Goal: Task Accomplishment & Management: Manage account settings

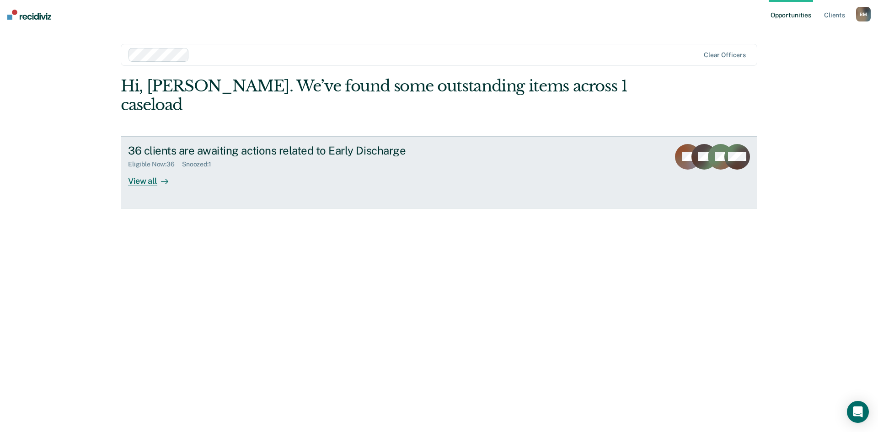
click at [145, 168] on div "View all" at bounding box center [153, 177] width 51 height 18
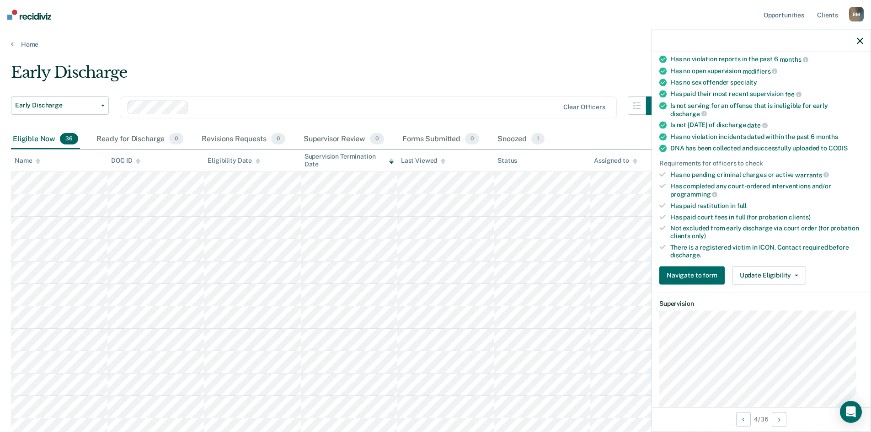
scroll to position [137, 0]
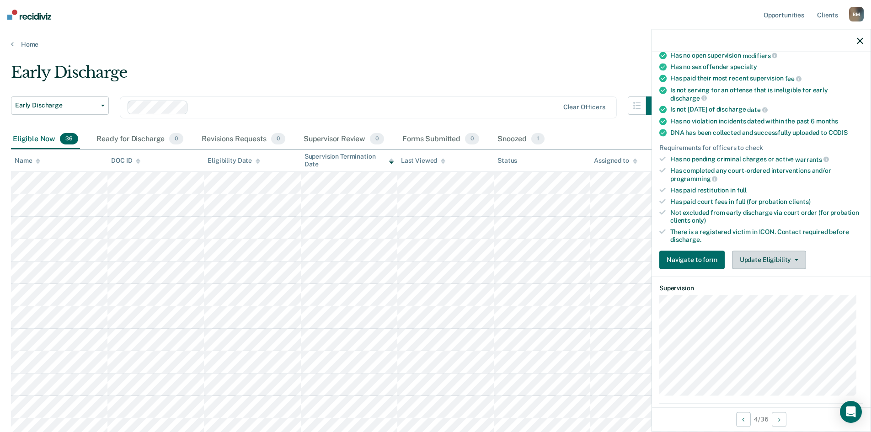
click at [774, 258] on button "Update Eligibility" at bounding box center [769, 260] width 74 height 18
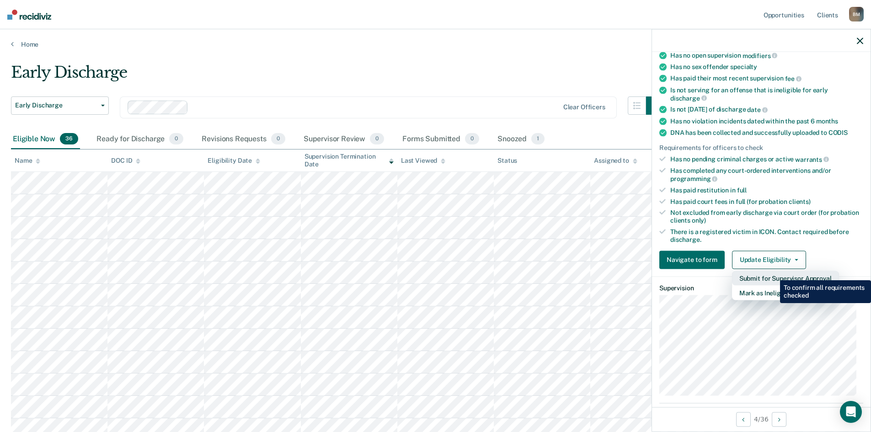
click at [773, 274] on button "Submit for Supervisor Approval" at bounding box center [785, 278] width 107 height 15
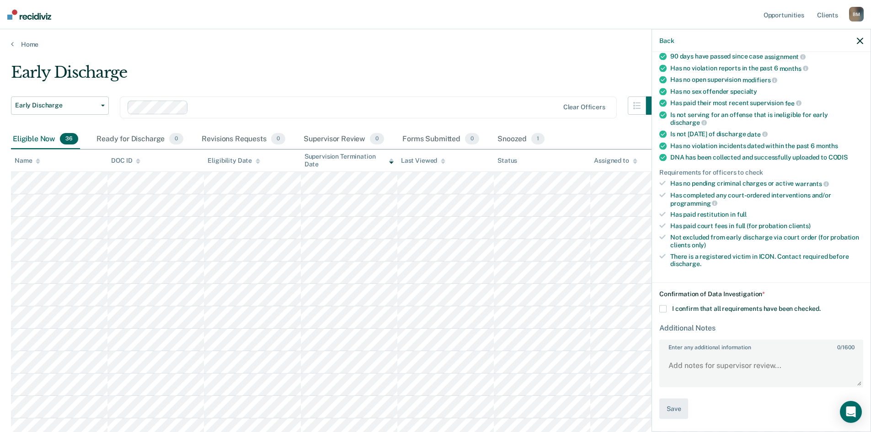
scroll to position [112, 0]
click at [699, 370] on textarea "Enter any additional information 0 / 1600" at bounding box center [761, 371] width 202 height 34
type textarea "Victim notification was completed"
click at [664, 308] on span at bounding box center [663, 309] width 7 height 7
click at [821, 306] on input "I confirm that all requirements have been checked." at bounding box center [821, 306] width 0 height 0
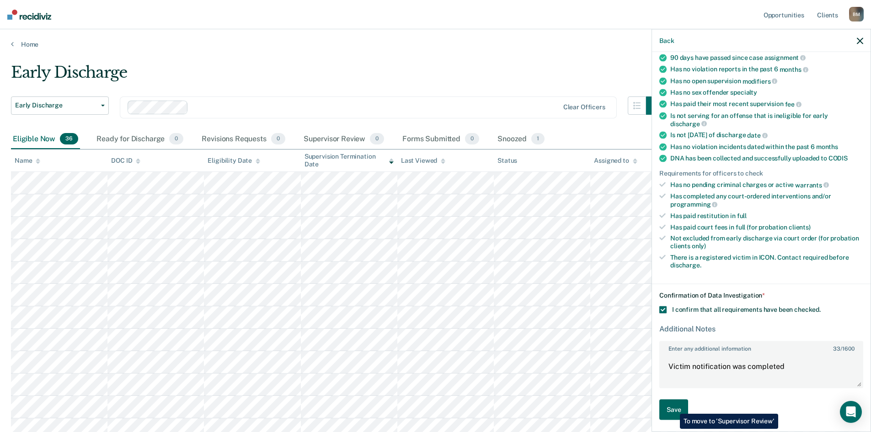
click at [673, 407] on button "Save" at bounding box center [674, 410] width 29 height 21
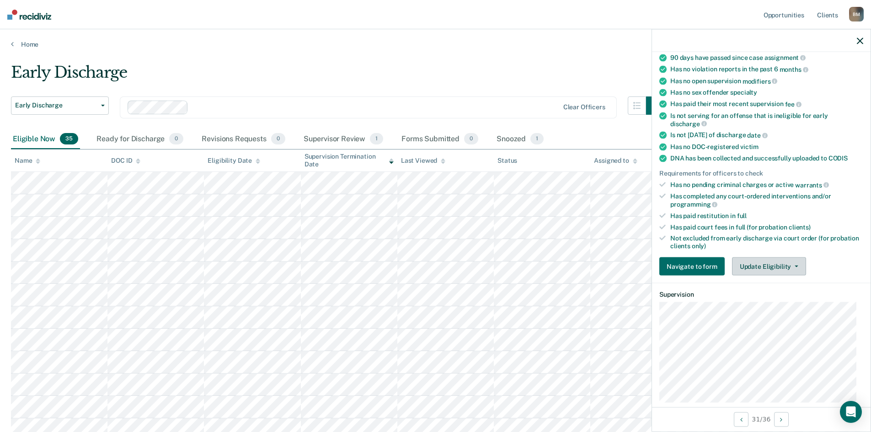
click at [763, 262] on button "Update Eligibility" at bounding box center [769, 267] width 74 height 18
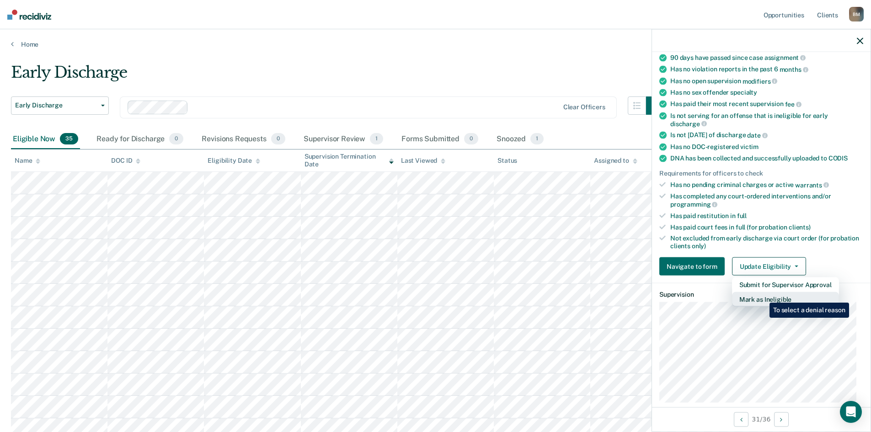
click at [763, 296] on button "Mark as Ineligible" at bounding box center [785, 299] width 107 height 15
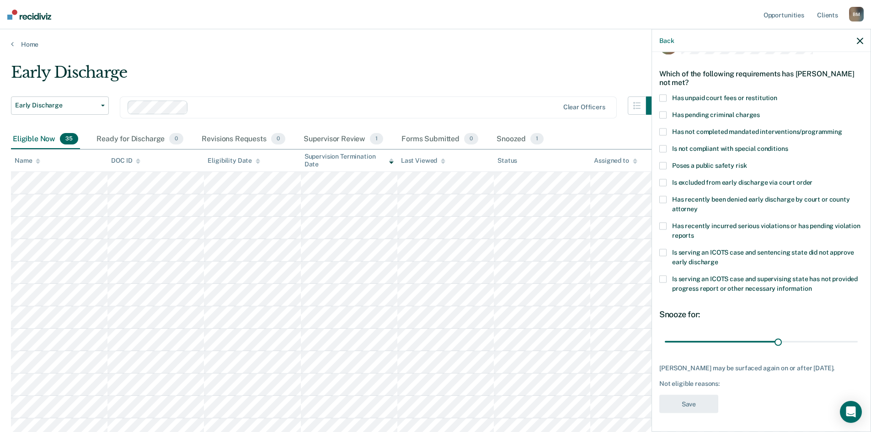
scroll to position [34, 0]
click at [664, 145] on span at bounding box center [663, 148] width 7 height 7
click at [689, 402] on button "Save" at bounding box center [689, 404] width 59 height 19
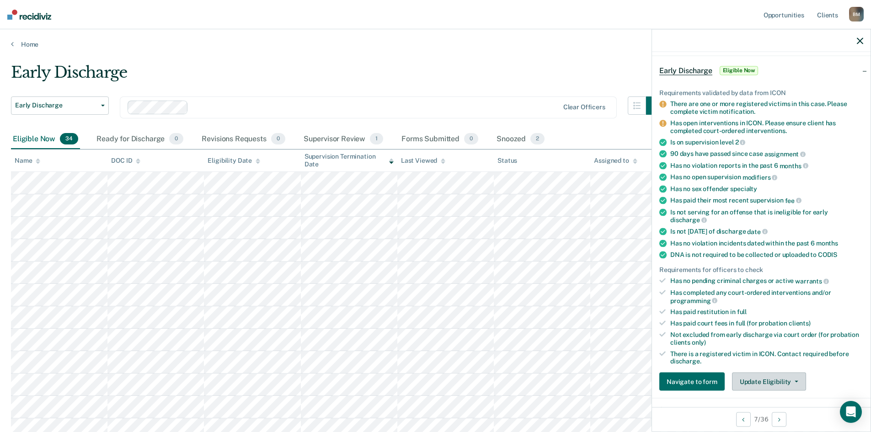
click at [787, 377] on button "Update Eligibility" at bounding box center [769, 382] width 74 height 18
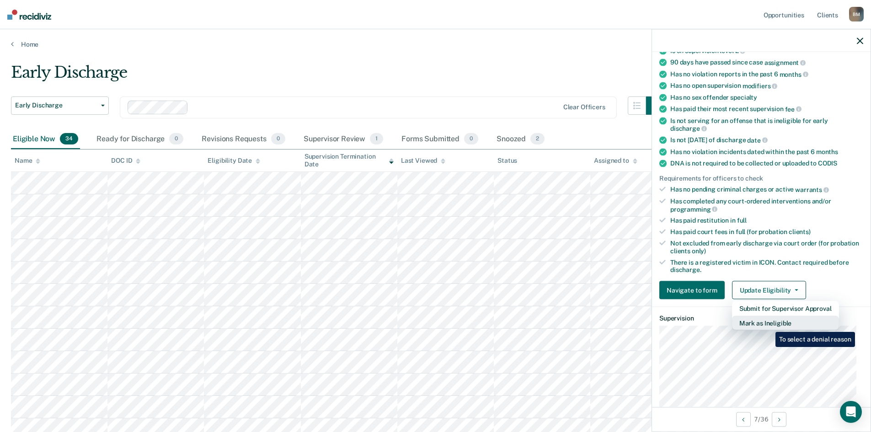
click at [769, 325] on button "Mark as Ineligible" at bounding box center [785, 323] width 107 height 15
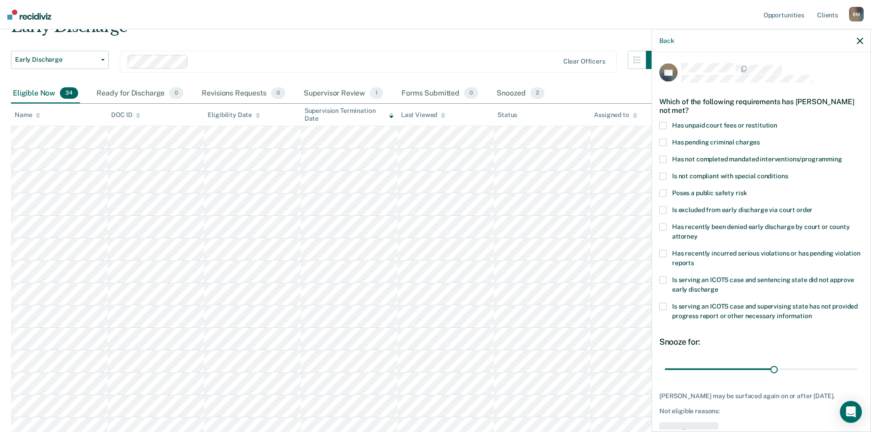
scroll to position [34, 0]
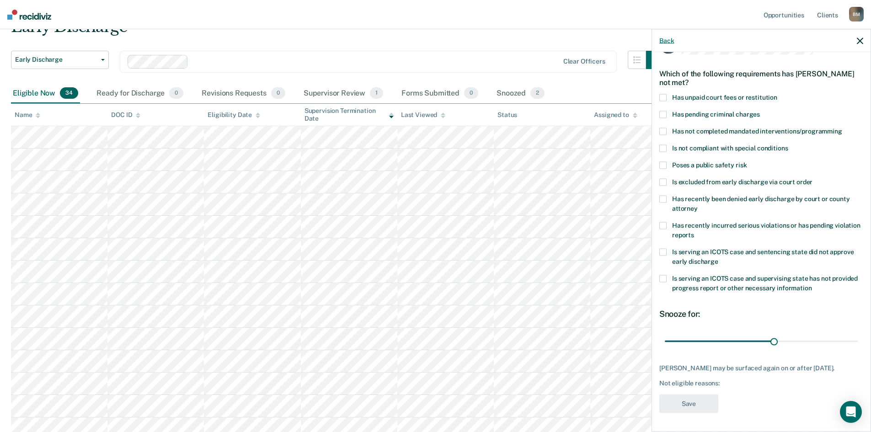
click at [666, 39] on button "Back" at bounding box center [667, 41] width 15 height 8
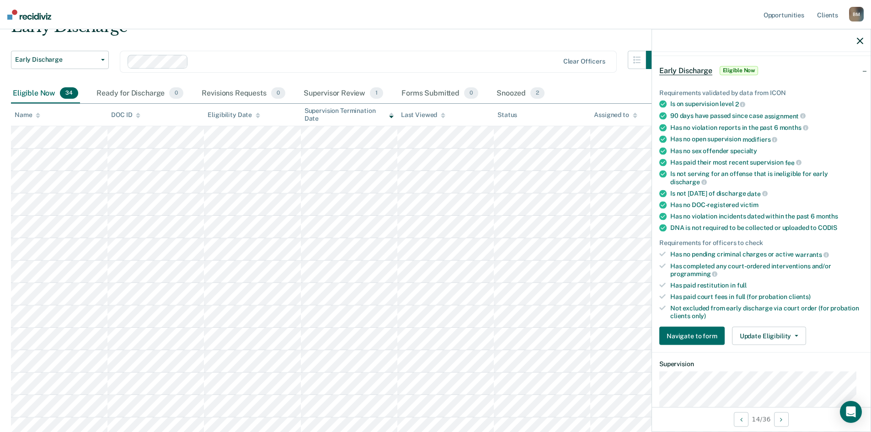
scroll to position [126, 0]
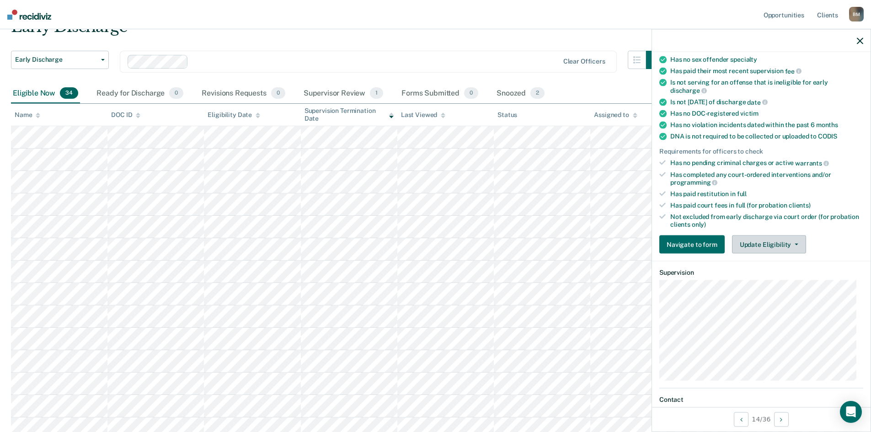
click at [778, 240] on button "Update Eligibility" at bounding box center [769, 245] width 74 height 18
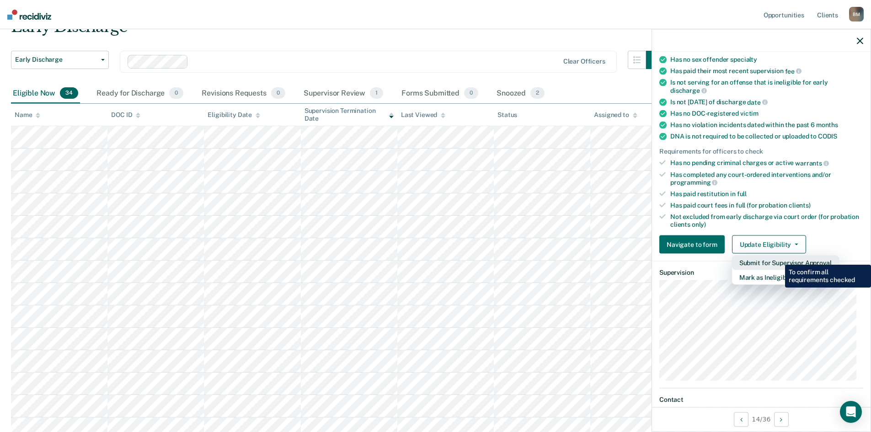
click at [778, 258] on button "Submit for Supervisor Approval" at bounding box center [785, 263] width 107 height 15
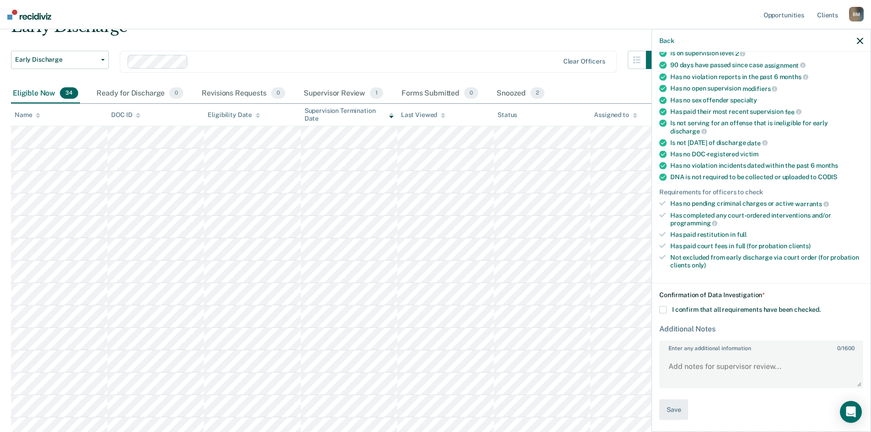
click at [664, 312] on span at bounding box center [663, 309] width 7 height 7
click at [821, 306] on input "I confirm that all requirements have been checked." at bounding box center [821, 306] width 0 height 0
click at [680, 407] on button "Save" at bounding box center [674, 410] width 29 height 21
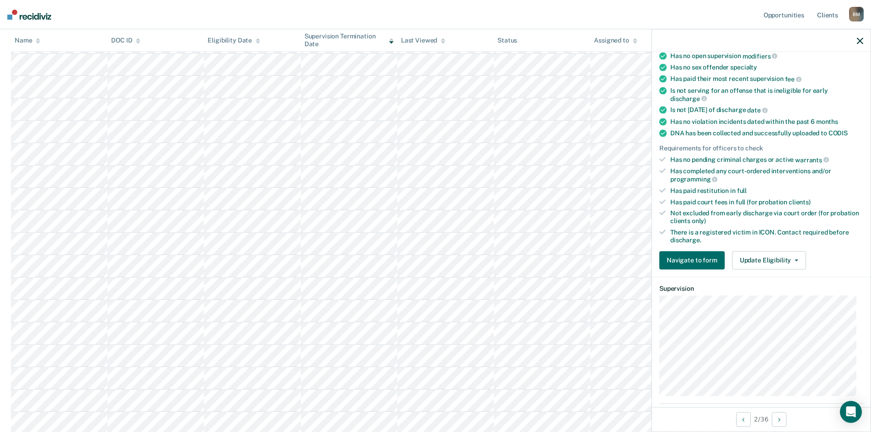
scroll to position [137, 0]
click at [784, 253] on button "Update Eligibility" at bounding box center [769, 260] width 74 height 18
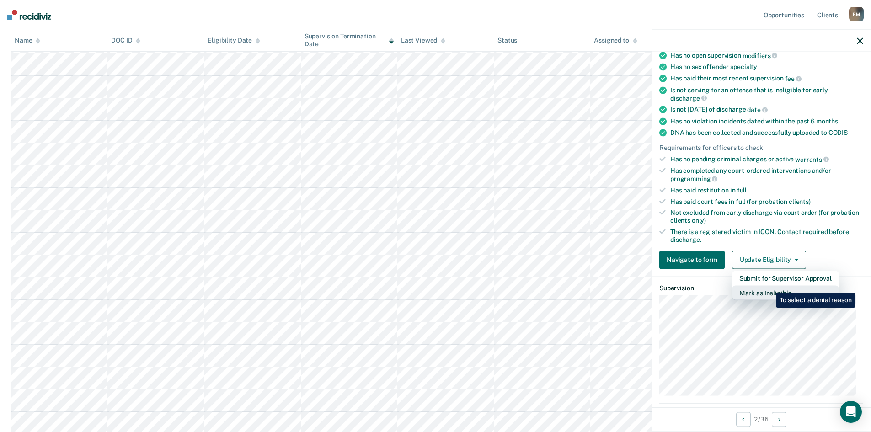
click at [769, 286] on button "Mark as Ineligible" at bounding box center [785, 292] width 107 height 15
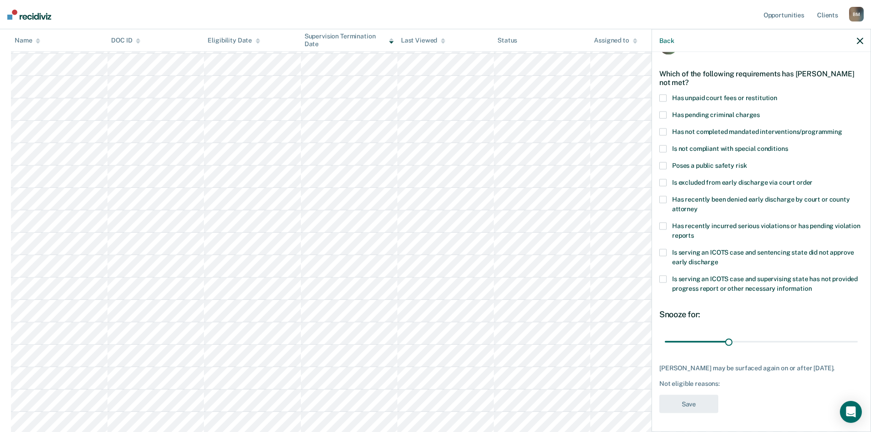
scroll to position [34, 0]
click at [666, 179] on span at bounding box center [663, 182] width 7 height 7
click at [687, 406] on button "Save" at bounding box center [689, 404] width 59 height 19
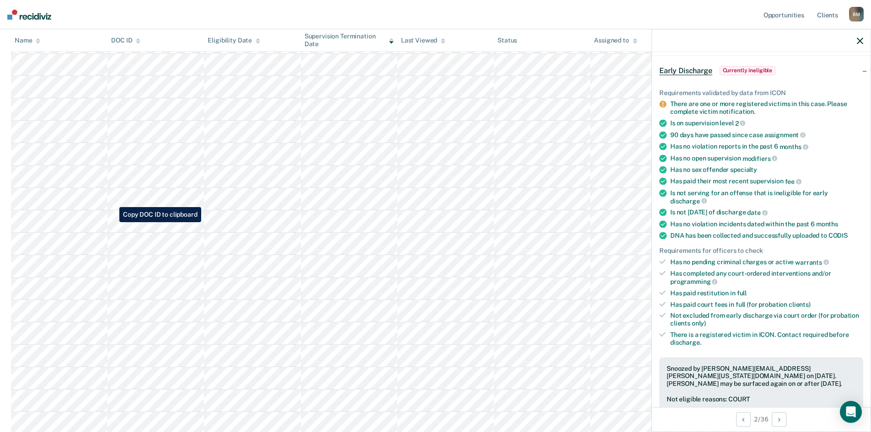
scroll to position [94, 0]
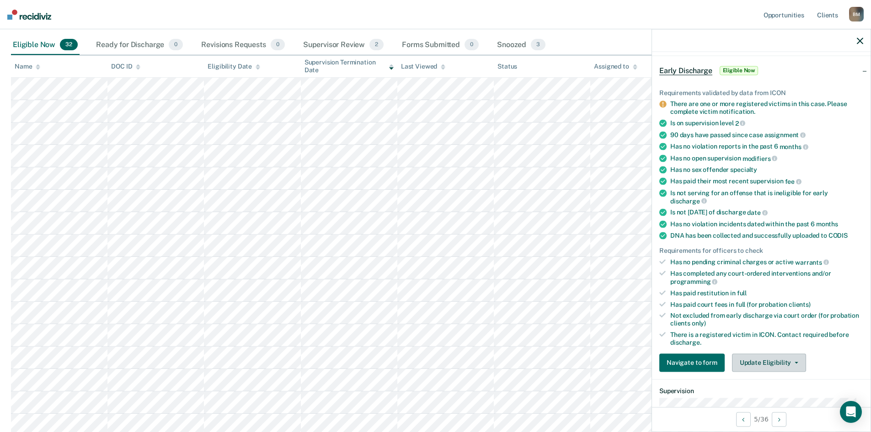
click at [742, 361] on button "Update Eligibility" at bounding box center [769, 363] width 74 height 18
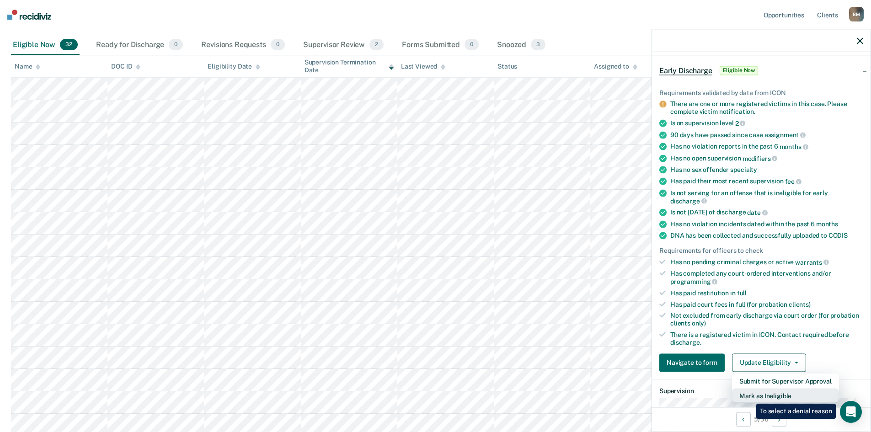
click at [750, 397] on button "Mark as Ineligible" at bounding box center [785, 395] width 107 height 15
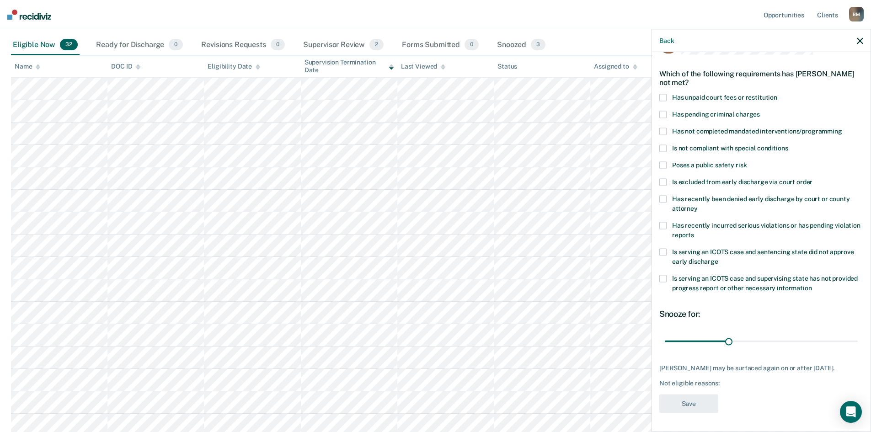
click at [661, 179] on span at bounding box center [663, 182] width 7 height 7
click at [691, 401] on button "Save" at bounding box center [689, 404] width 59 height 19
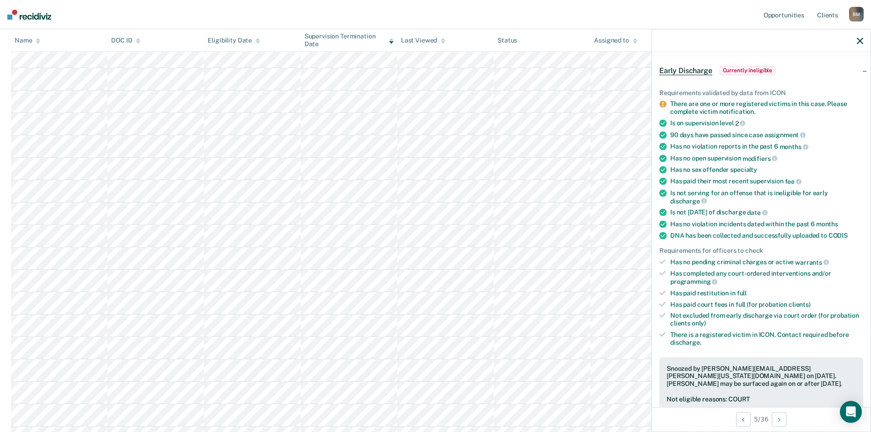
scroll to position [277, 0]
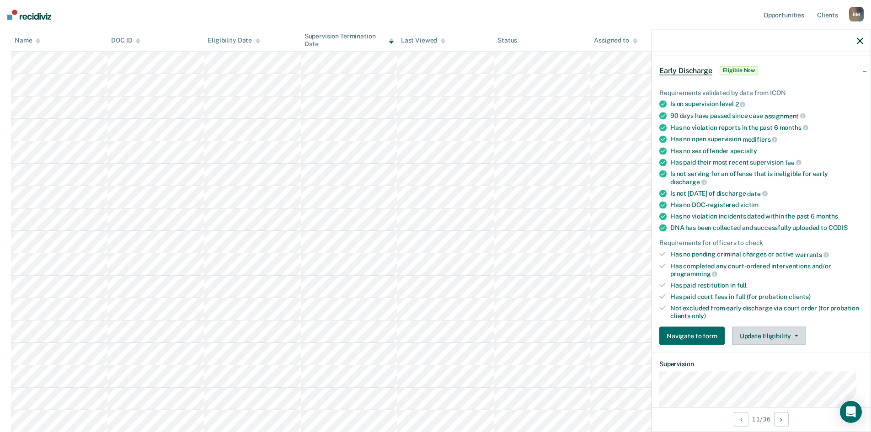
click at [762, 338] on button "Update Eligibility" at bounding box center [769, 336] width 74 height 18
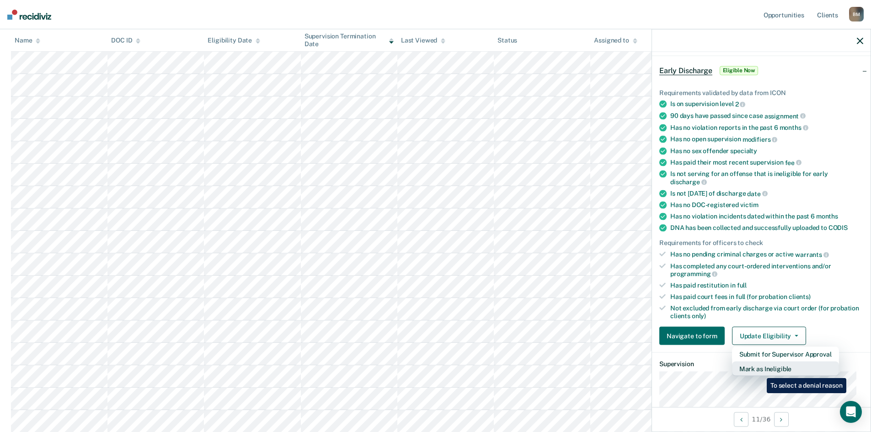
click at [760, 371] on button "Mark as Ineligible" at bounding box center [785, 369] width 107 height 15
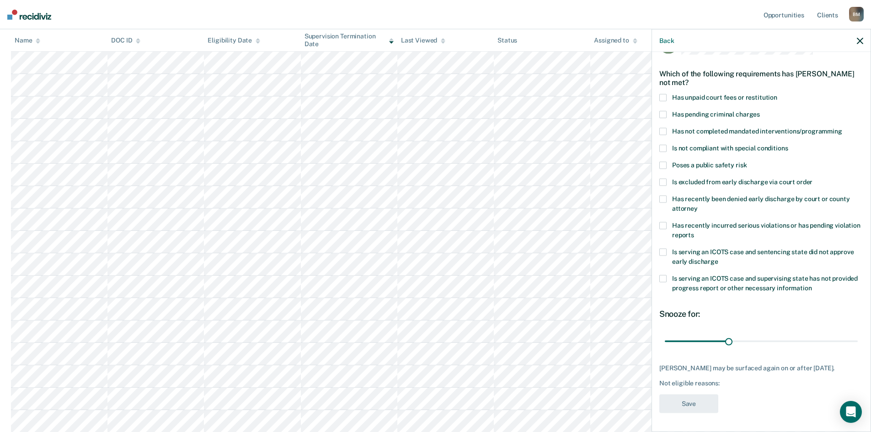
click at [663, 179] on span at bounding box center [663, 182] width 7 height 7
click at [687, 403] on button "Save" at bounding box center [689, 404] width 59 height 19
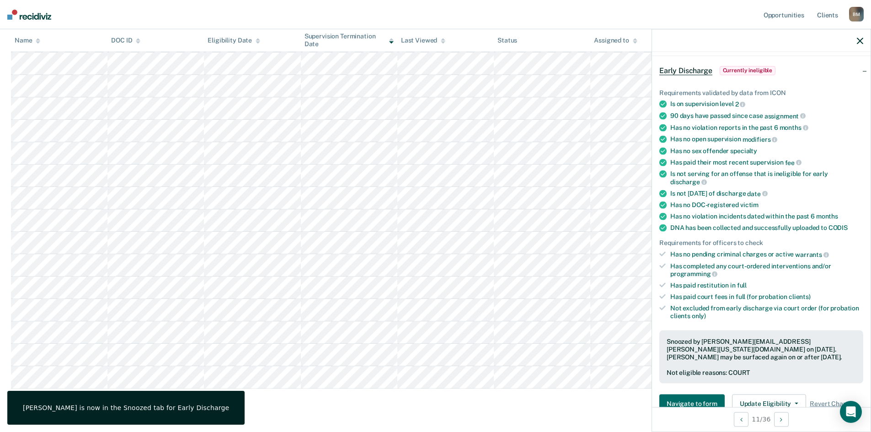
scroll to position [457, 0]
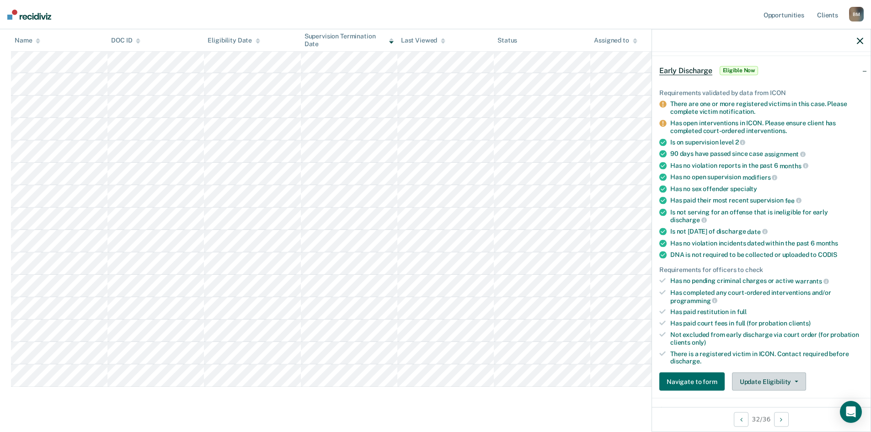
click at [759, 375] on button "Update Eligibility" at bounding box center [769, 382] width 74 height 18
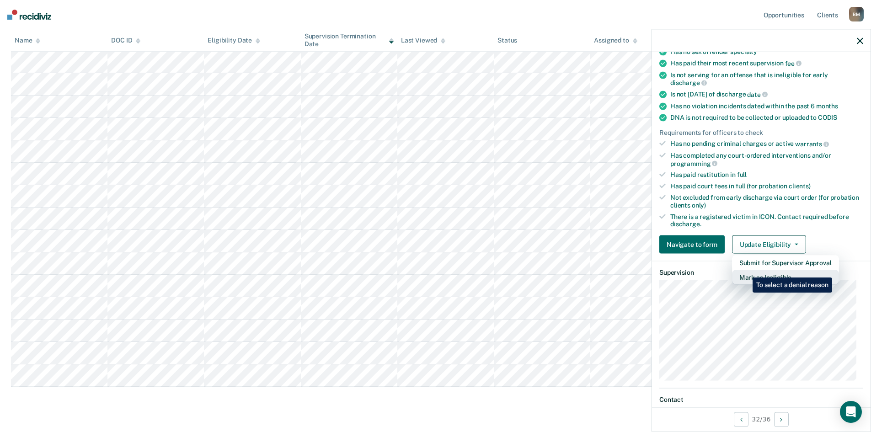
click at [746, 271] on button "Mark as Ineligible" at bounding box center [785, 277] width 107 height 15
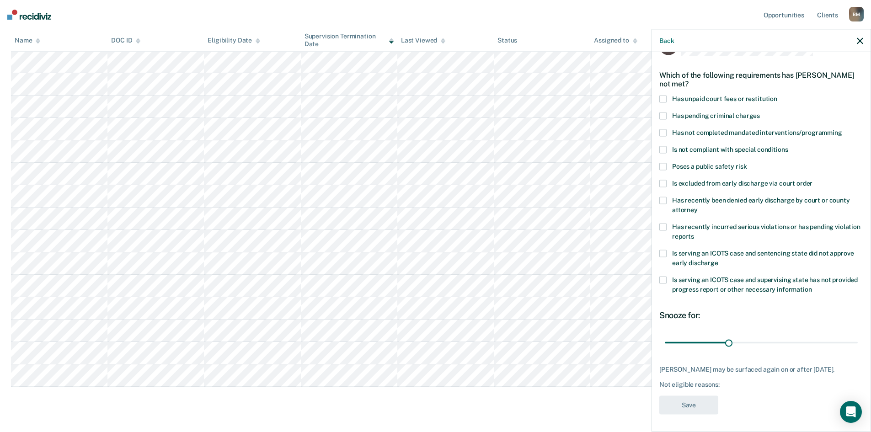
click at [665, 132] on span at bounding box center [663, 132] width 7 height 7
click at [694, 404] on button "Save" at bounding box center [689, 405] width 59 height 19
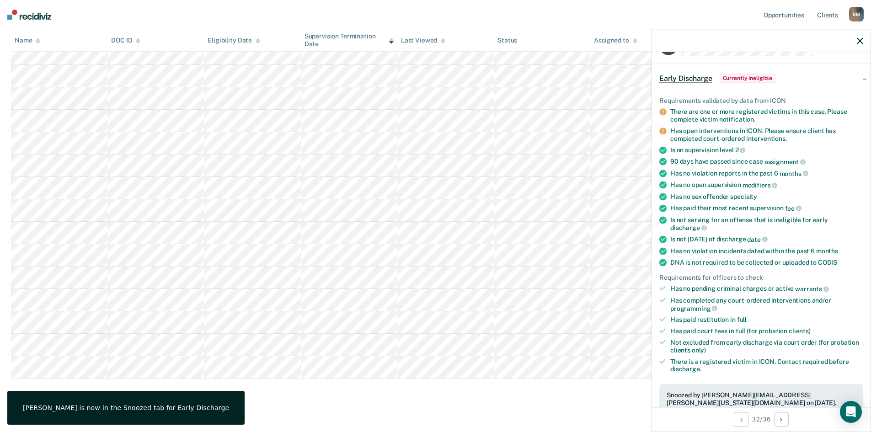
scroll to position [456, 0]
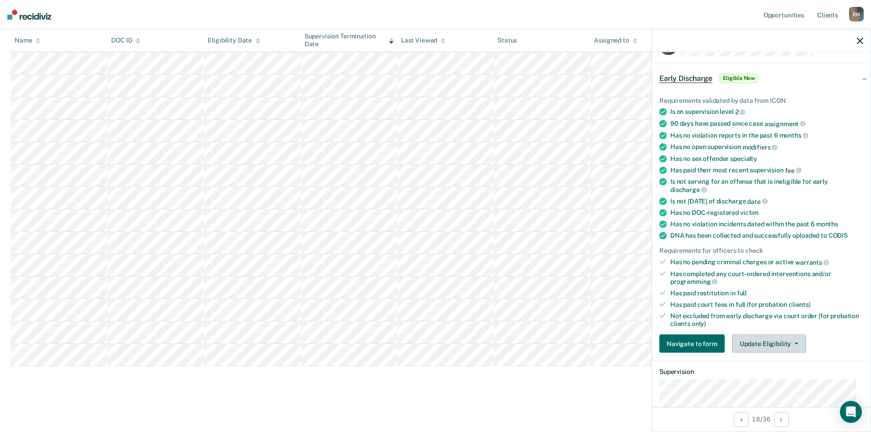
click at [779, 342] on button "Update Eligibility" at bounding box center [769, 344] width 74 height 18
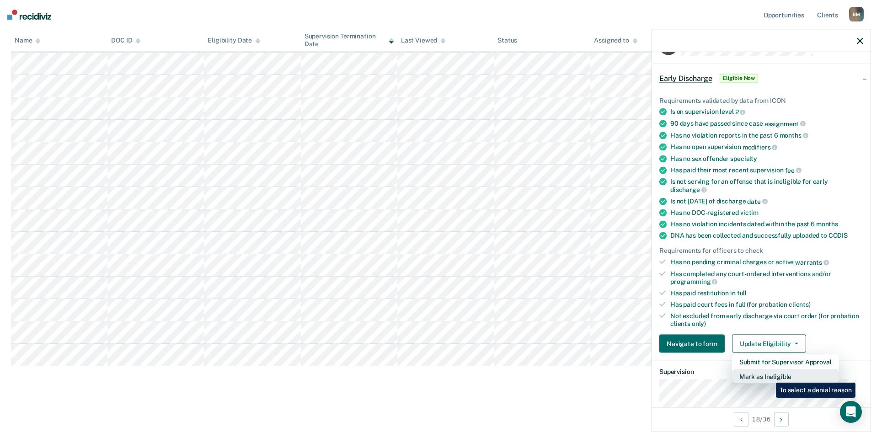
click at [769, 376] on button "Mark as Ineligible" at bounding box center [785, 377] width 107 height 15
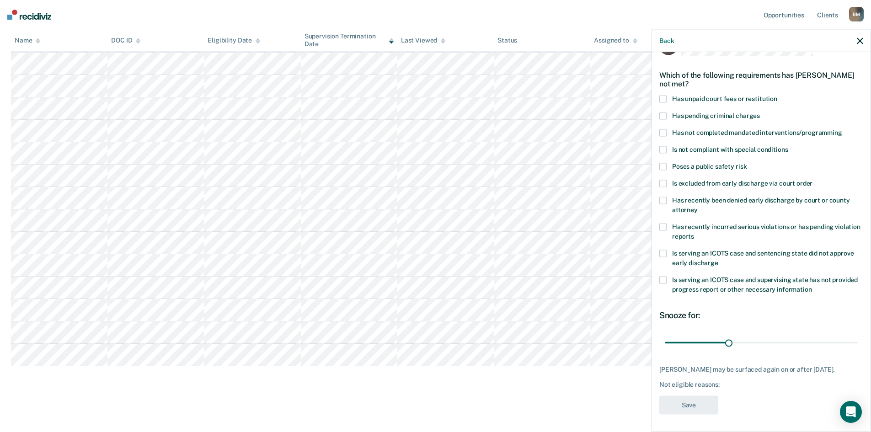
click at [664, 98] on span at bounding box center [663, 99] width 7 height 7
click at [692, 411] on button "Save" at bounding box center [689, 405] width 59 height 19
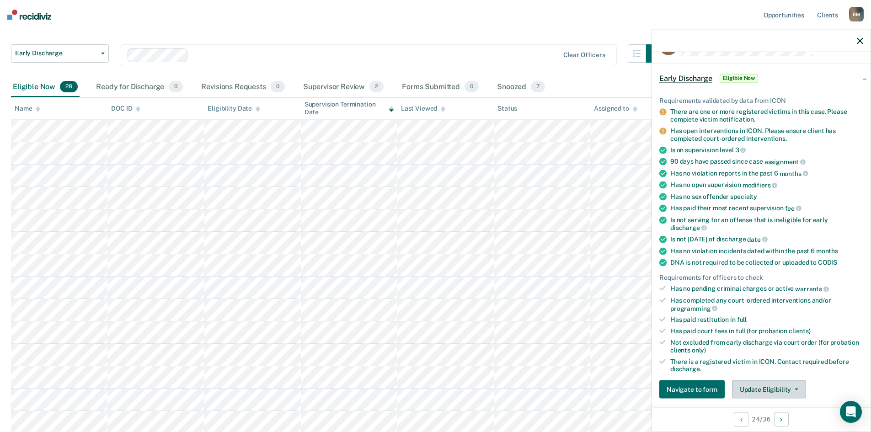
click at [775, 385] on button "Update Eligibility" at bounding box center [769, 390] width 74 height 18
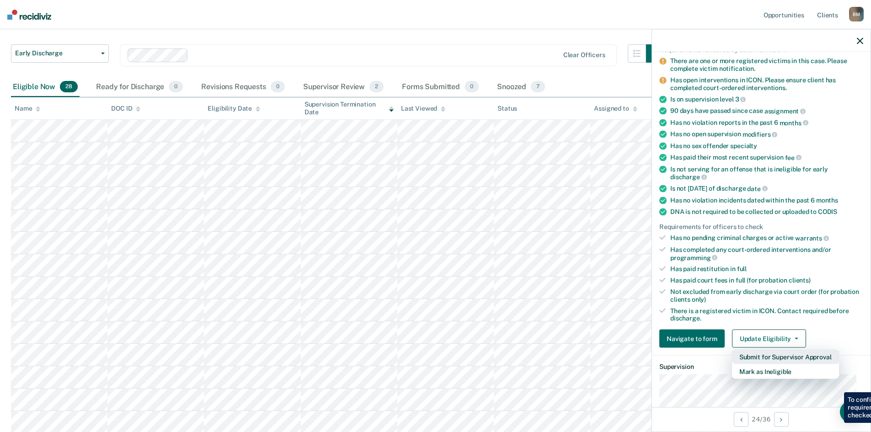
scroll to position [171, 0]
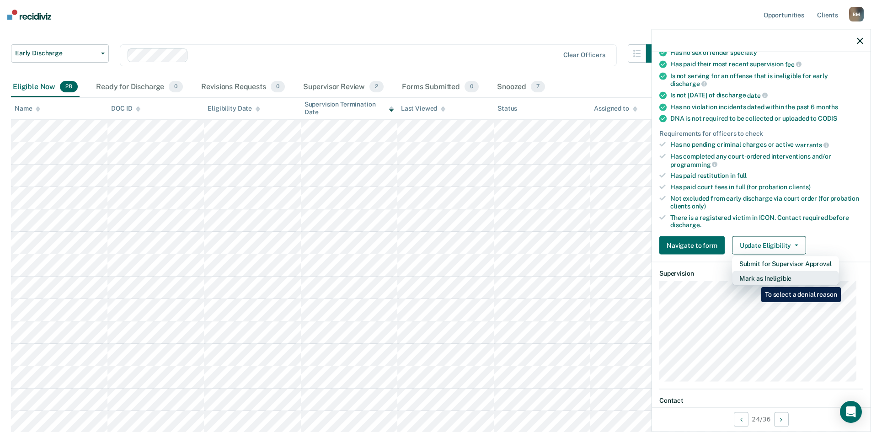
click at [755, 280] on button "Mark as Ineligible" at bounding box center [785, 278] width 107 height 15
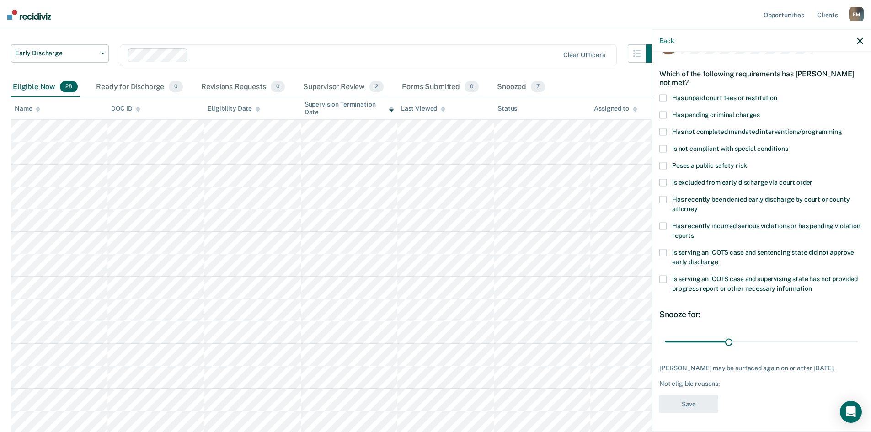
scroll to position [34, 0]
click at [662, 128] on span at bounding box center [663, 131] width 7 height 7
click at [685, 405] on button "Save" at bounding box center [689, 404] width 59 height 19
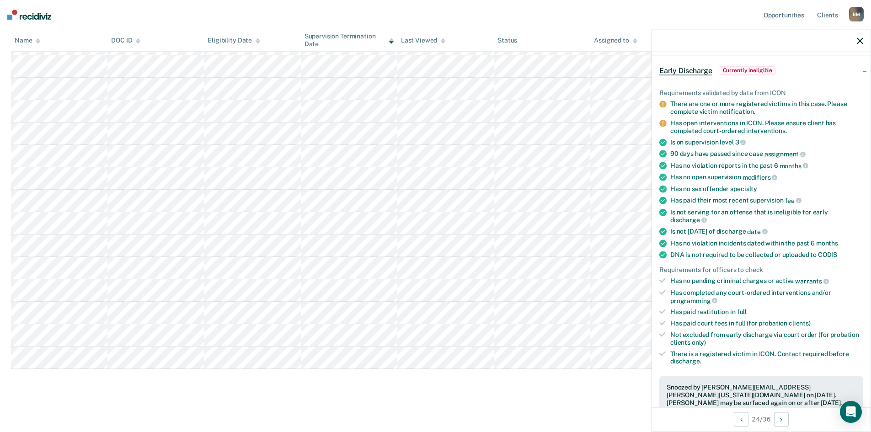
scroll to position [411, 0]
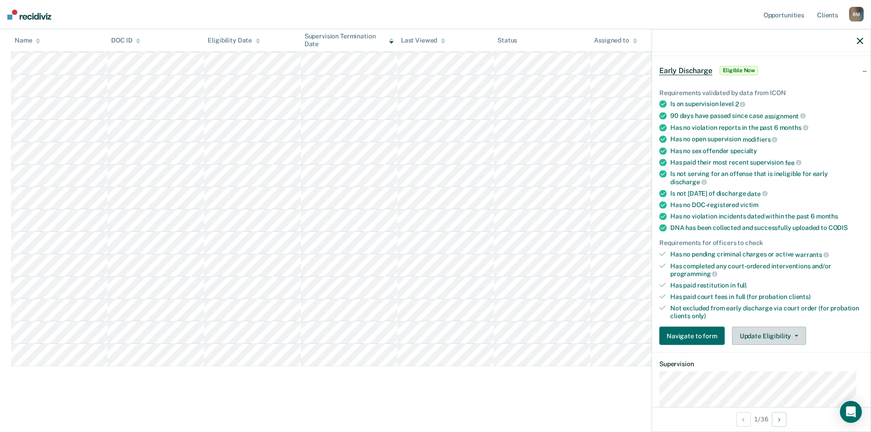
click at [775, 337] on button "Update Eligibility" at bounding box center [769, 336] width 74 height 18
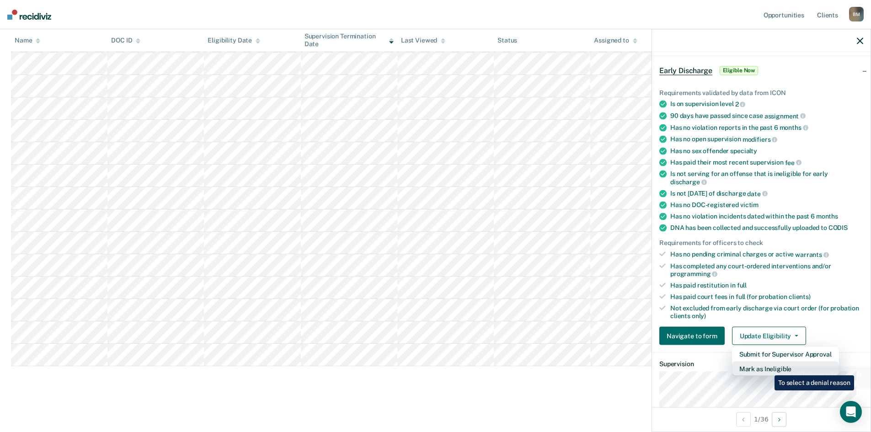
click at [767, 369] on button "Mark as Ineligible" at bounding box center [785, 369] width 107 height 15
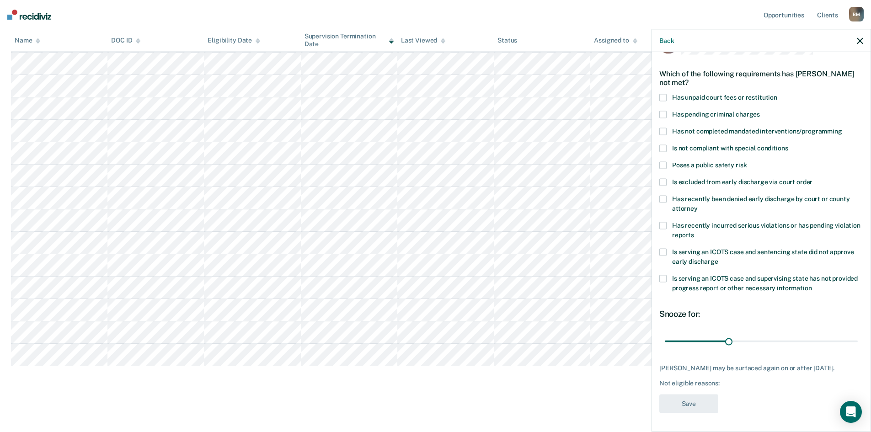
click at [661, 128] on span at bounding box center [663, 131] width 7 height 7
click at [679, 403] on button "Save" at bounding box center [689, 404] width 59 height 19
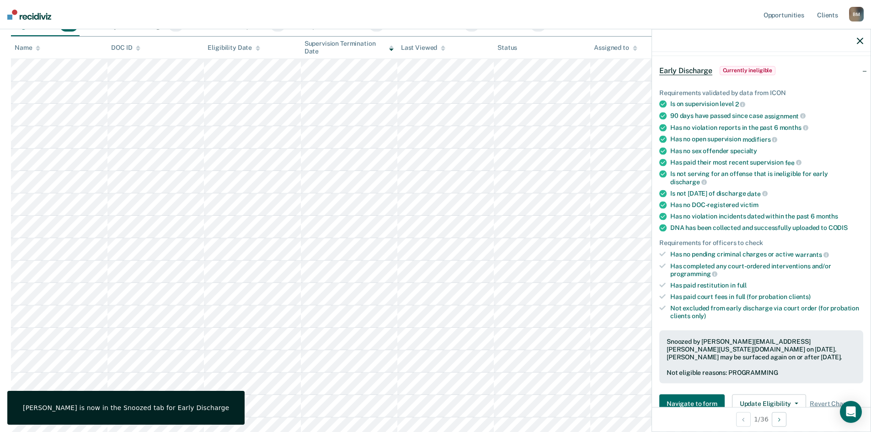
scroll to position [137, 0]
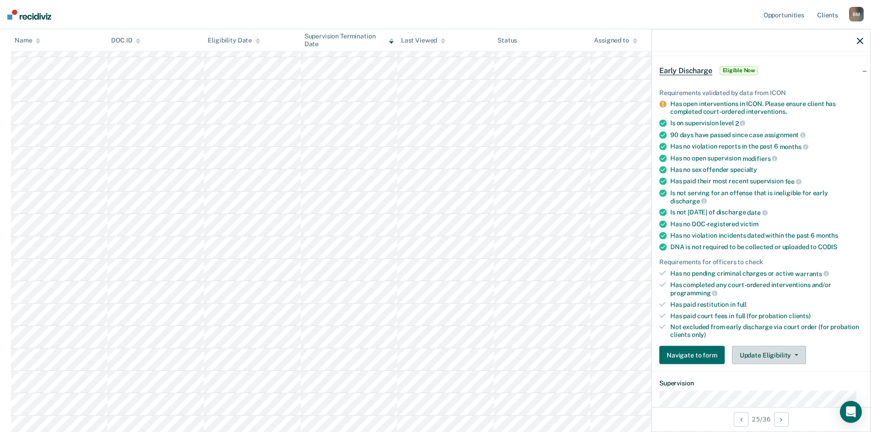
click at [770, 354] on button "Update Eligibility" at bounding box center [769, 355] width 74 height 18
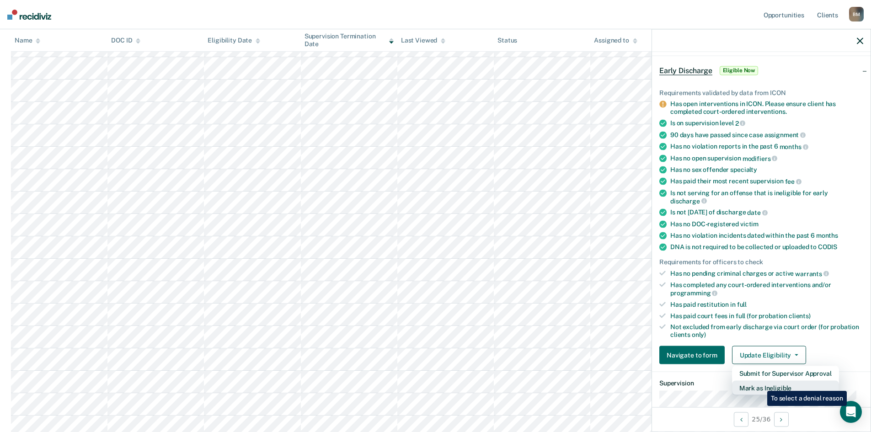
click at [761, 384] on button "Mark as Ineligible" at bounding box center [785, 388] width 107 height 15
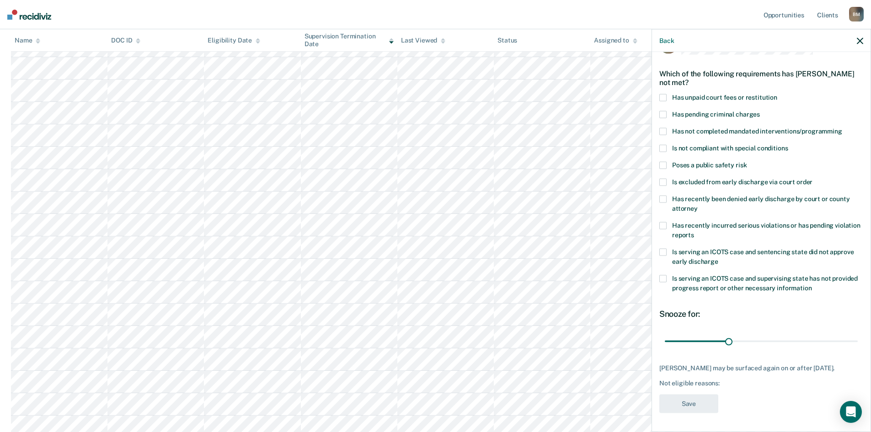
click at [663, 128] on span at bounding box center [663, 131] width 7 height 7
click at [690, 408] on button "Save" at bounding box center [689, 404] width 59 height 19
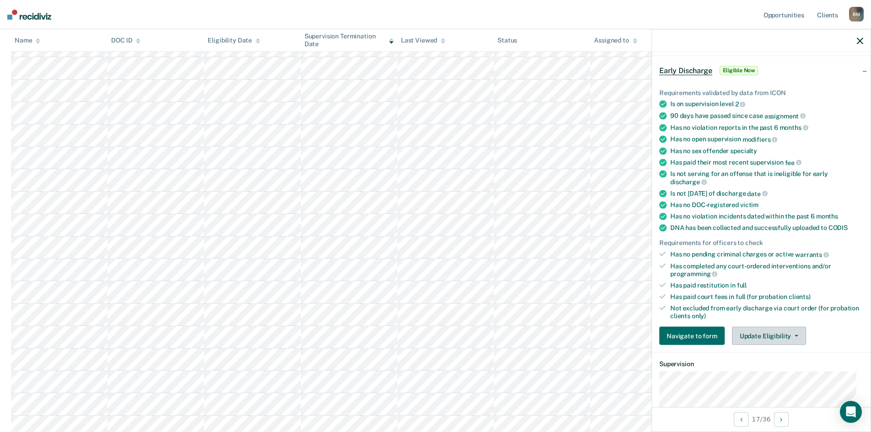
click at [761, 329] on button "Update Eligibility" at bounding box center [769, 336] width 74 height 18
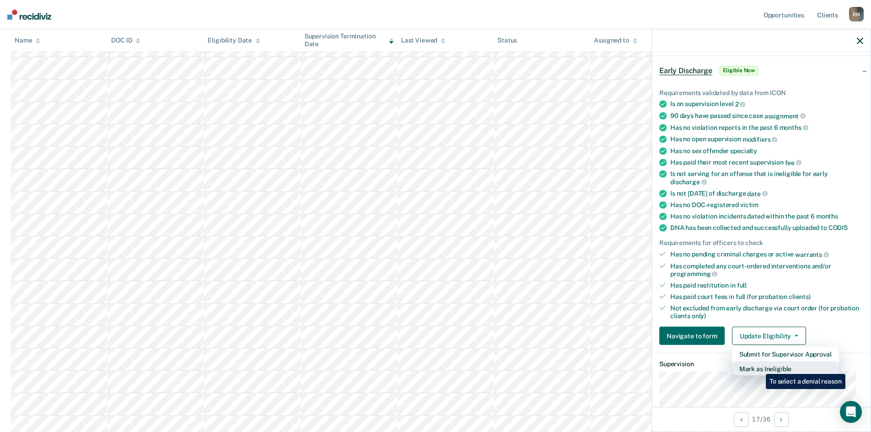
click at [759, 367] on button "Mark as Ineligible" at bounding box center [785, 369] width 107 height 15
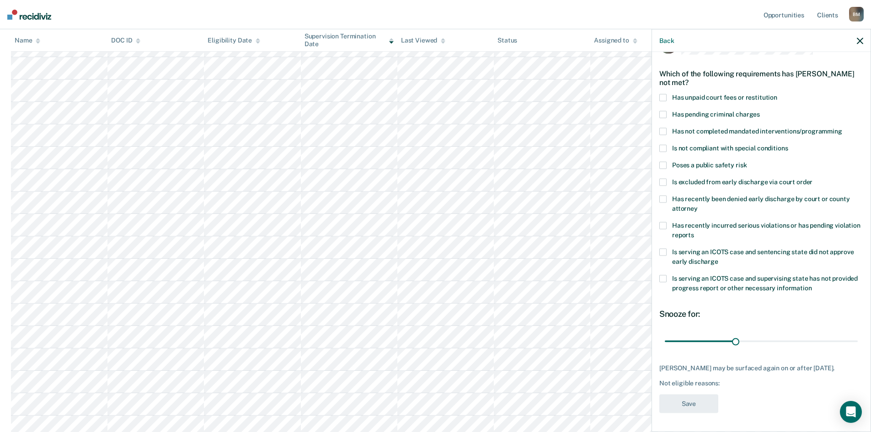
click at [661, 94] on span at bounding box center [663, 97] width 7 height 7
click at [687, 401] on button "Save" at bounding box center [689, 404] width 59 height 19
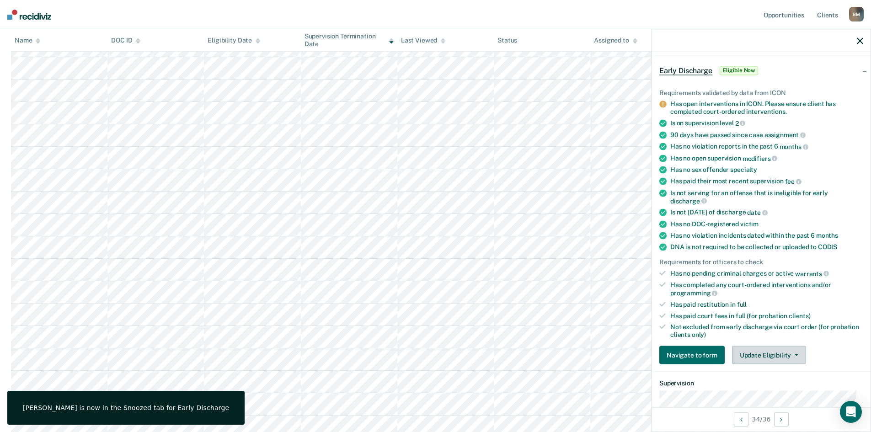
click at [767, 348] on button "Update Eligibility" at bounding box center [769, 355] width 74 height 18
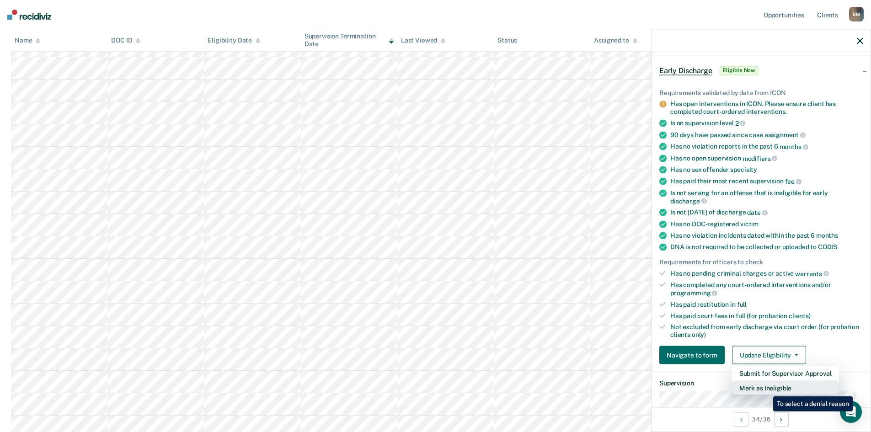
click at [767, 390] on button "Mark as Ineligible" at bounding box center [785, 388] width 107 height 15
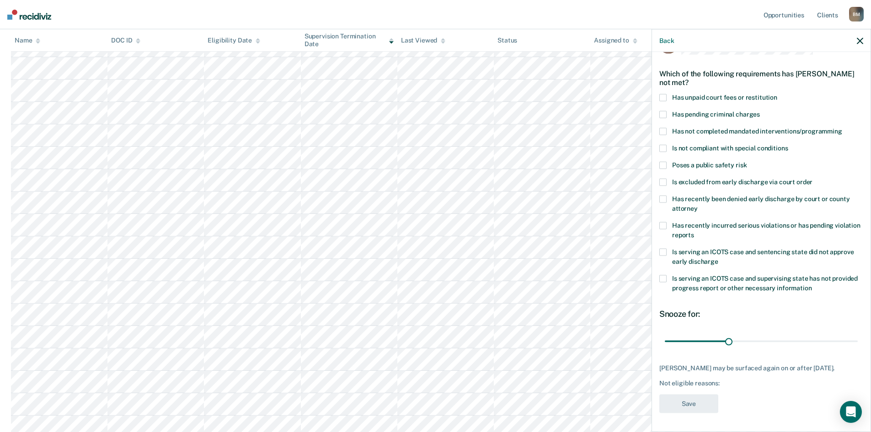
click at [661, 128] on span at bounding box center [663, 131] width 7 height 7
click at [691, 406] on button "Save" at bounding box center [689, 404] width 59 height 19
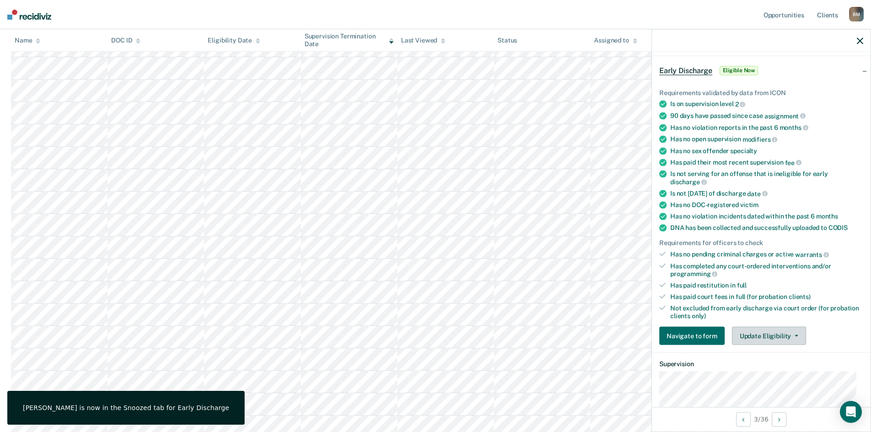
click at [777, 334] on button "Update Eligibility" at bounding box center [769, 336] width 74 height 18
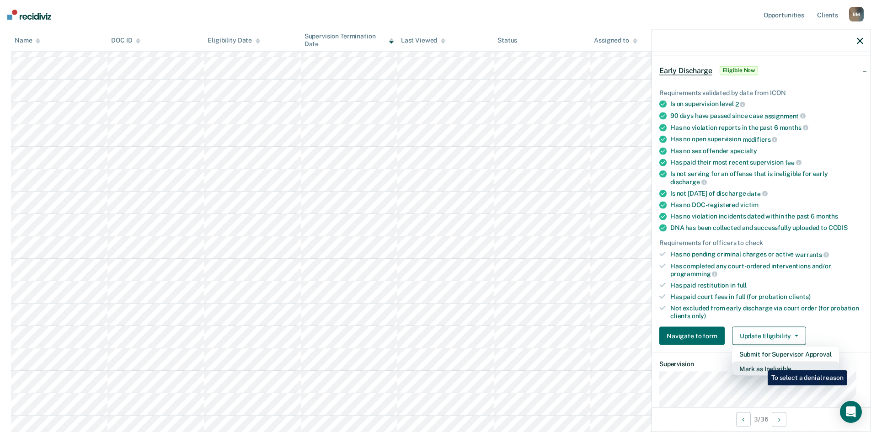
click at [761, 364] on button "Mark as Ineligible" at bounding box center [785, 369] width 107 height 15
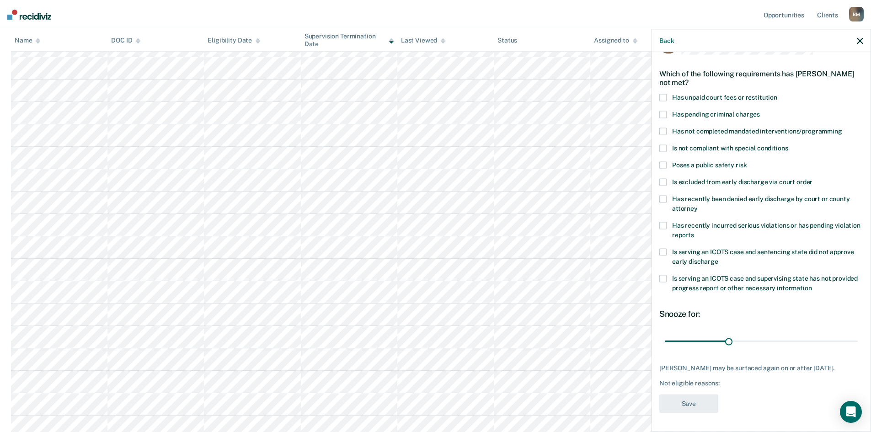
click at [663, 94] on span at bounding box center [663, 97] width 7 height 7
click at [671, 404] on button "Save" at bounding box center [689, 404] width 59 height 19
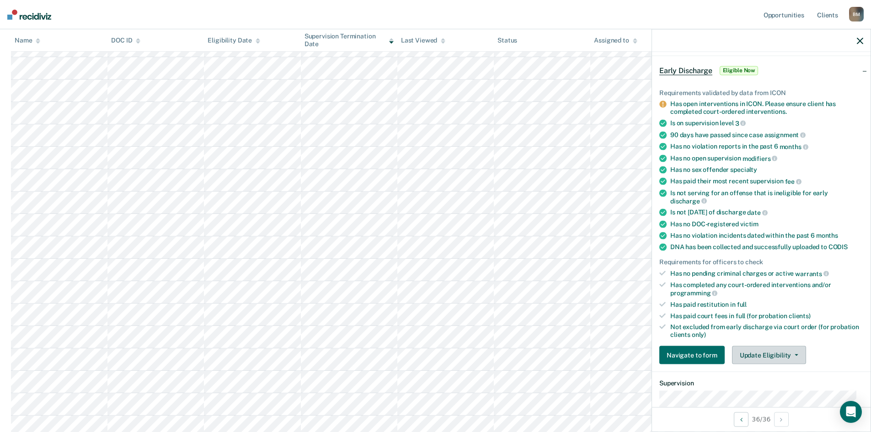
click at [781, 353] on button "Update Eligibility" at bounding box center [769, 355] width 74 height 18
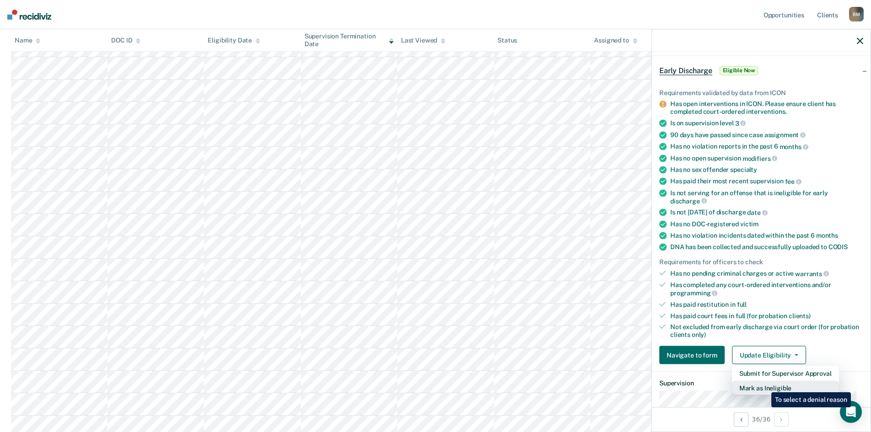
click at [765, 386] on button "Mark as Ineligible" at bounding box center [785, 388] width 107 height 15
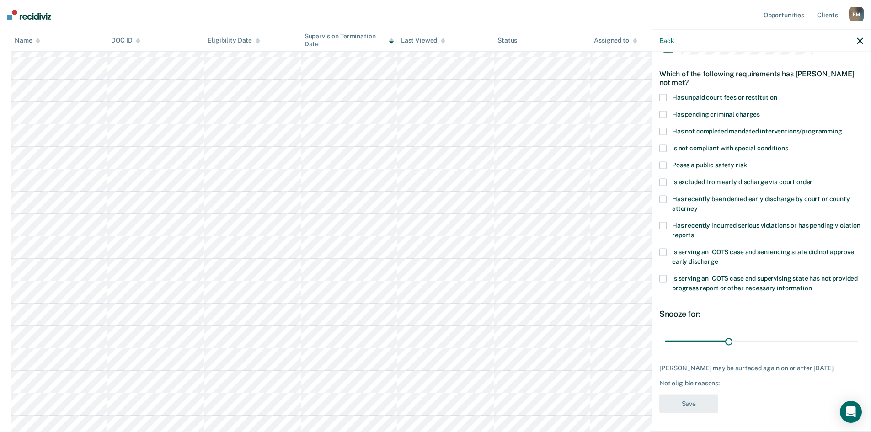
click at [663, 128] on span at bounding box center [663, 131] width 7 height 7
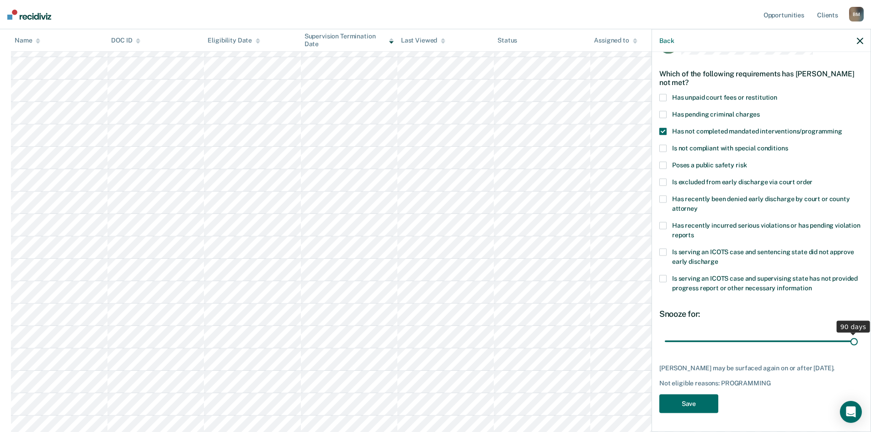
drag, startPoint x: 725, startPoint y: 334, endPoint x: 848, endPoint y: 328, distance: 123.2
type input "90"
click at [848, 333] on input "range" at bounding box center [761, 341] width 193 height 16
click at [694, 403] on button "Save" at bounding box center [689, 404] width 59 height 19
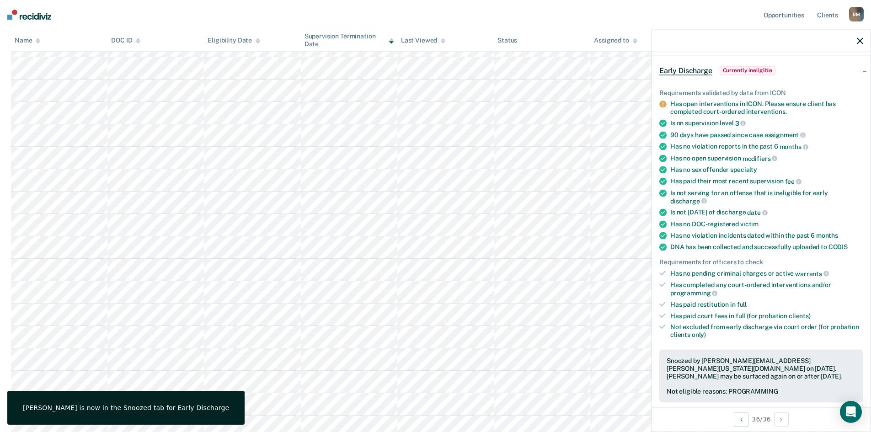
scroll to position [183, 0]
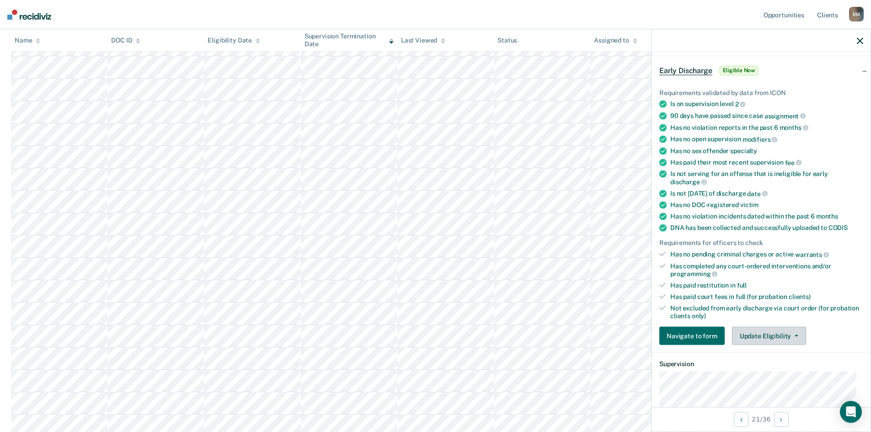
click at [764, 338] on button "Update Eligibility" at bounding box center [769, 336] width 74 height 18
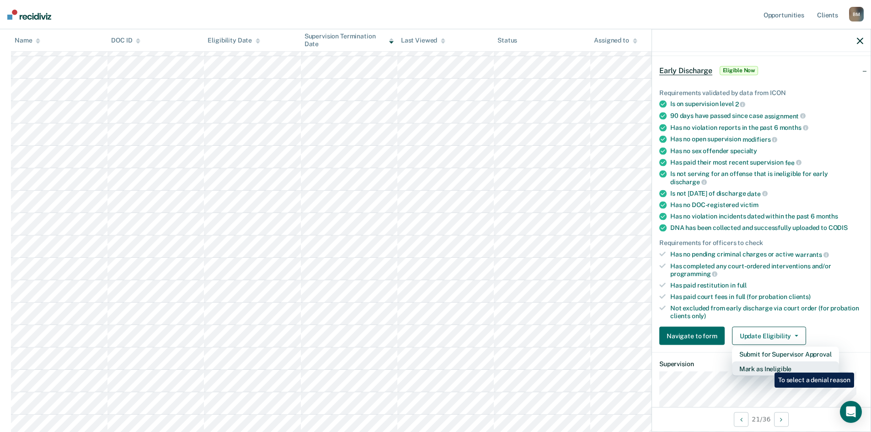
click at [768, 366] on button "Mark as Ineligible" at bounding box center [785, 369] width 107 height 15
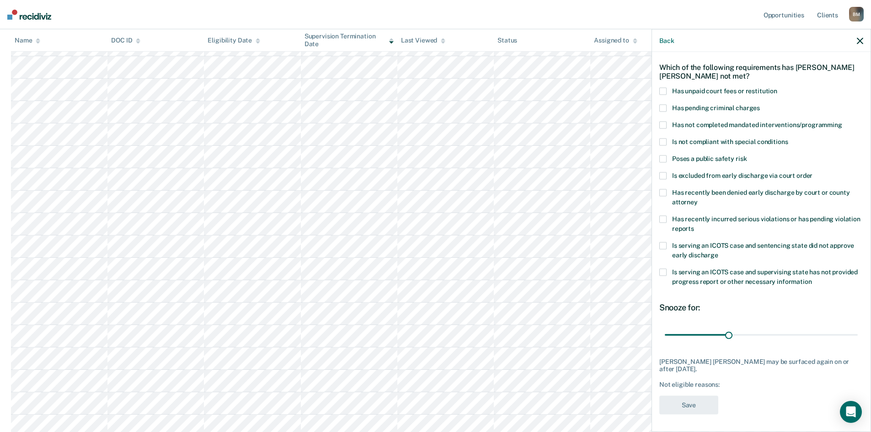
click at [661, 92] on span at bounding box center [663, 91] width 7 height 7
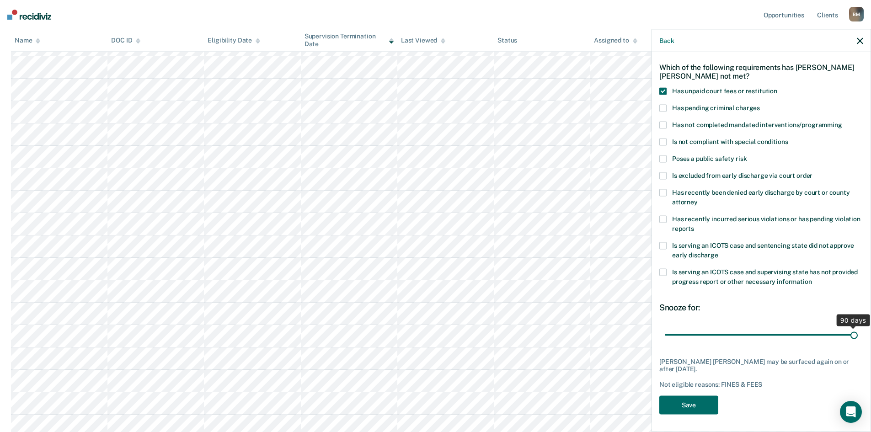
drag, startPoint x: 726, startPoint y: 335, endPoint x: 853, endPoint y: 336, distance: 126.7
type input "90"
click at [853, 336] on input "range" at bounding box center [761, 335] width 193 height 16
click at [691, 404] on button "Save" at bounding box center [689, 405] width 59 height 19
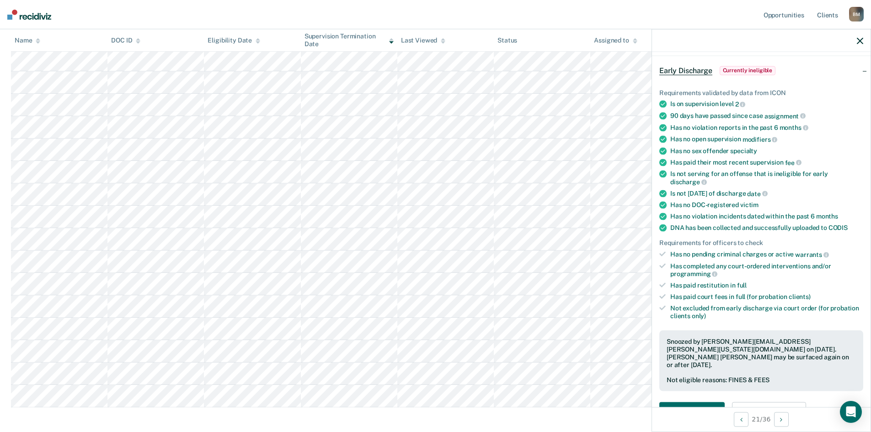
scroll to position [229, 0]
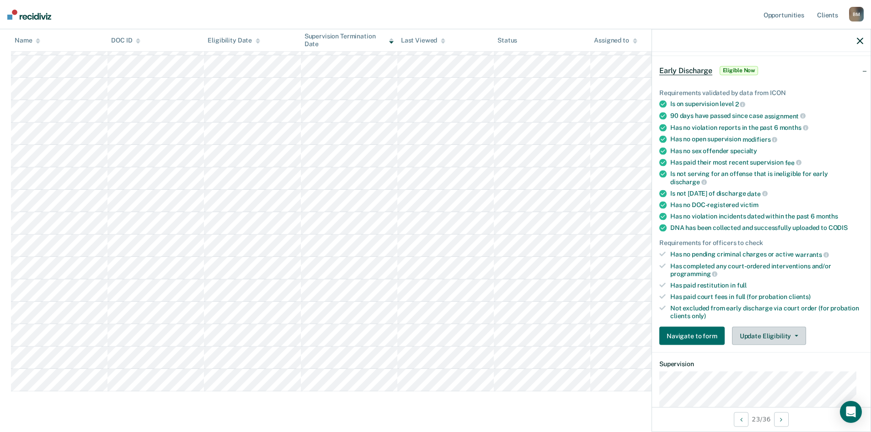
click at [764, 343] on button "Update Eligibility" at bounding box center [769, 336] width 74 height 18
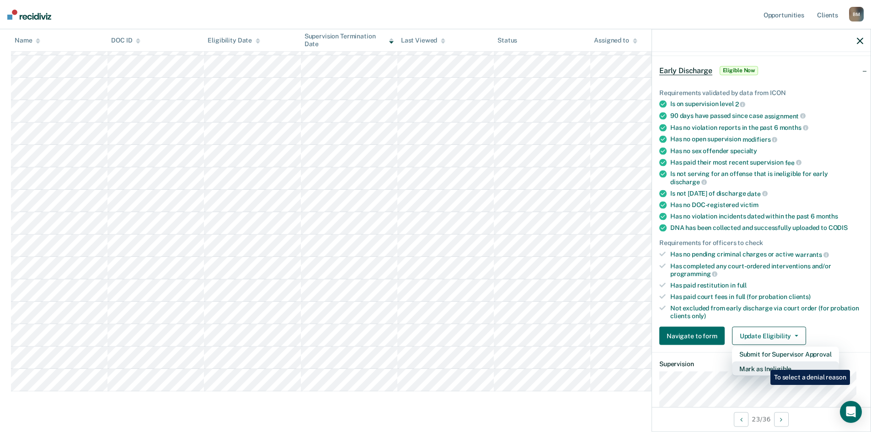
click at [764, 363] on button "Mark as Ineligible" at bounding box center [785, 369] width 107 height 15
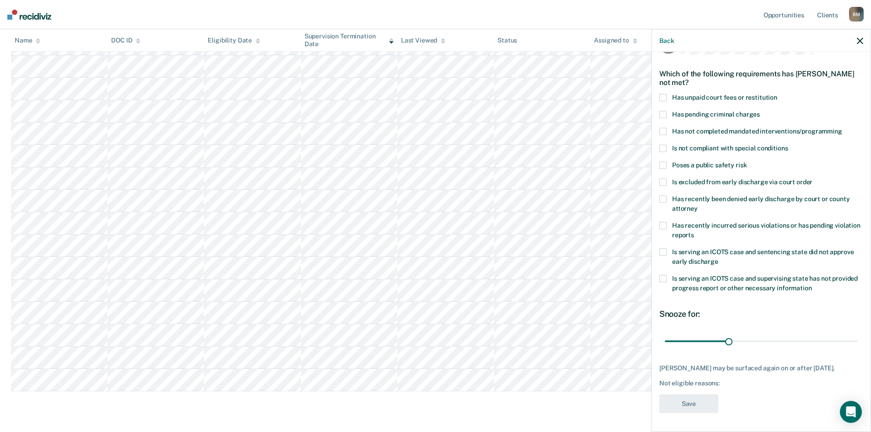
click at [663, 94] on span at bounding box center [663, 97] width 7 height 7
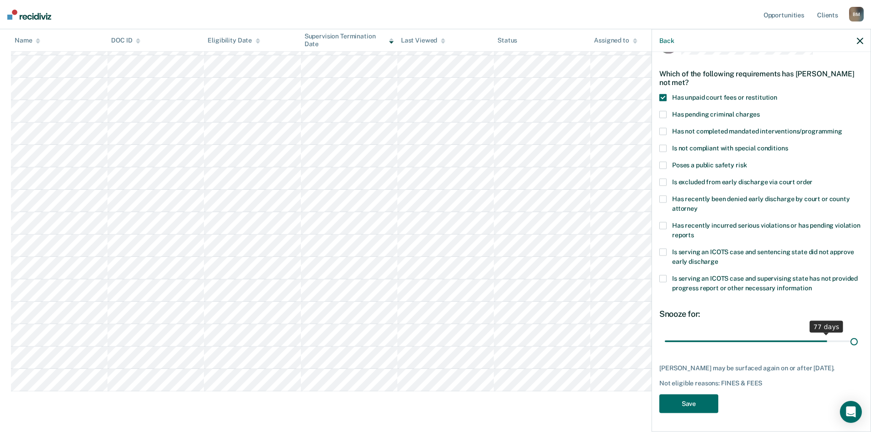
scroll to position [27, 0]
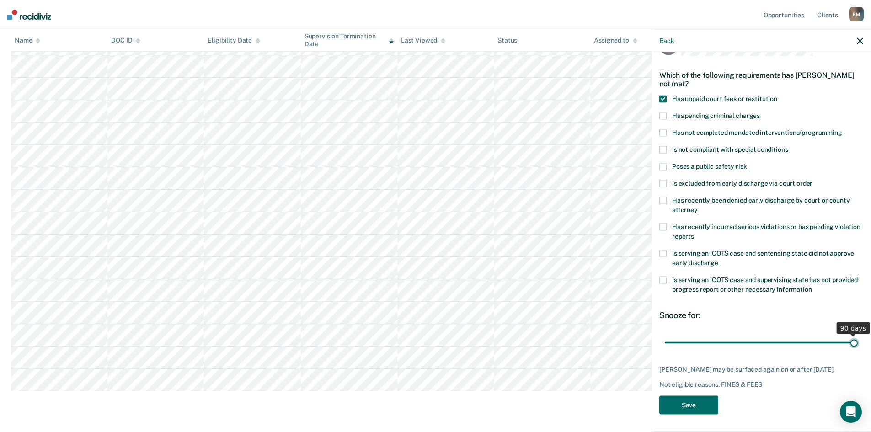
drag, startPoint x: 728, startPoint y: 336, endPoint x: 868, endPoint y: 332, distance: 140.0
type input "90"
click at [858, 335] on input "range" at bounding box center [761, 343] width 193 height 16
click at [692, 402] on button "Save" at bounding box center [689, 405] width 59 height 19
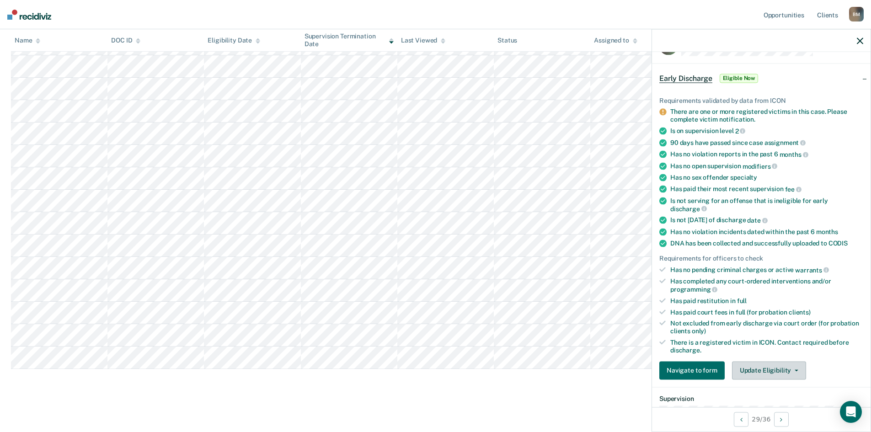
click at [754, 364] on button "Update Eligibility" at bounding box center [769, 370] width 74 height 18
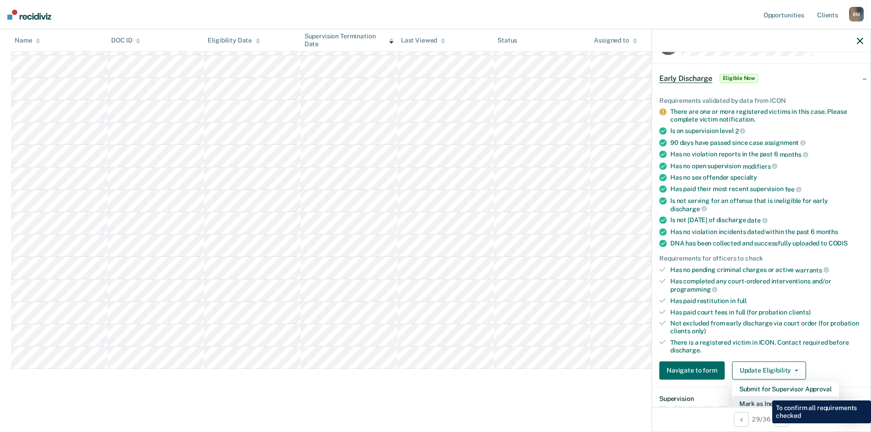
scroll to position [29, 0]
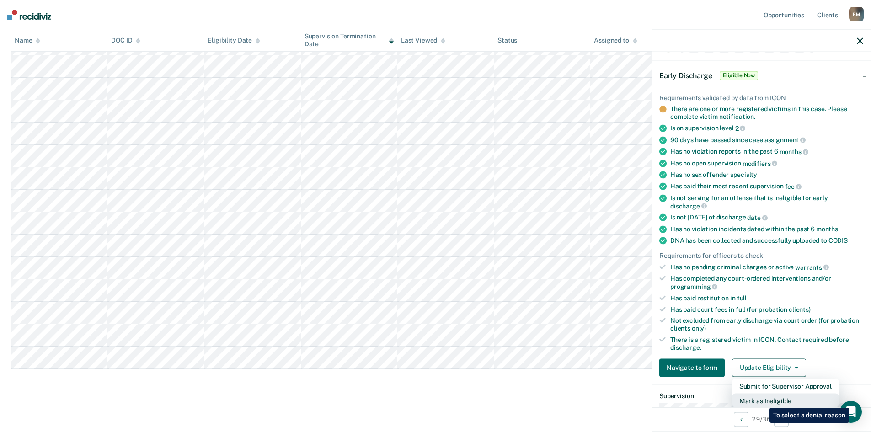
click at [763, 401] on button "Mark as Ineligible" at bounding box center [785, 400] width 107 height 15
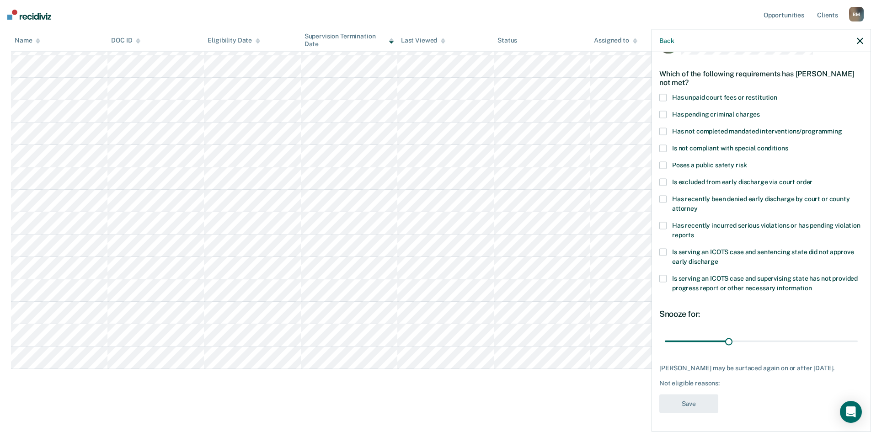
click at [660, 129] on span at bounding box center [663, 131] width 7 height 7
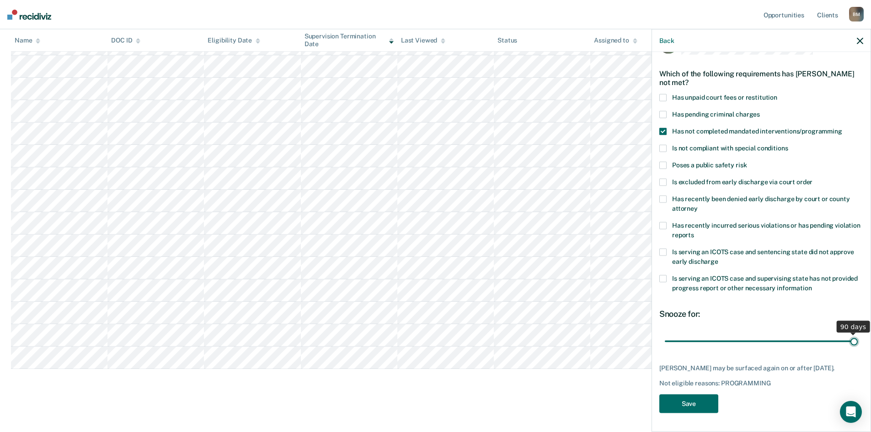
drag, startPoint x: 728, startPoint y: 340, endPoint x: 859, endPoint y: 336, distance: 130.9
type input "90"
click at [858, 336] on input "range" at bounding box center [761, 341] width 193 height 16
click at [697, 410] on button "Save" at bounding box center [689, 404] width 59 height 19
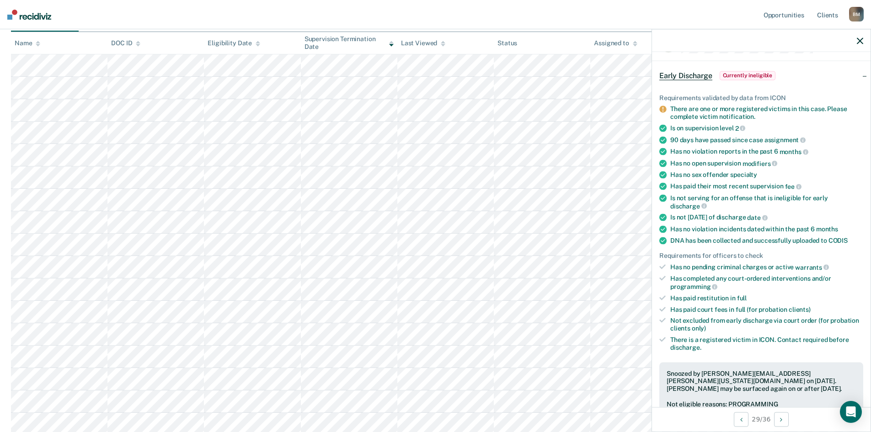
scroll to position [72, 0]
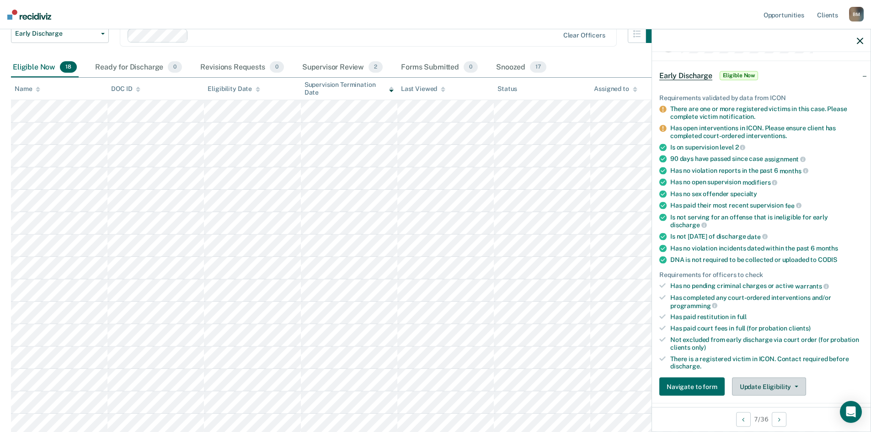
click at [764, 387] on button "Update Eligibility" at bounding box center [769, 387] width 74 height 18
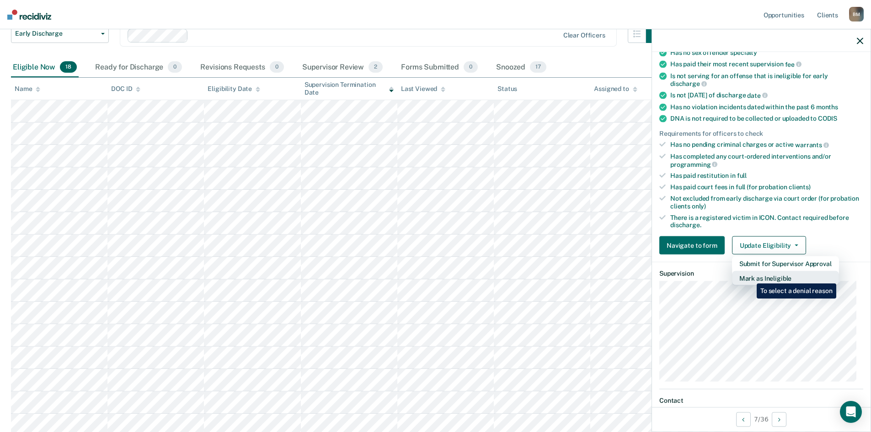
click at [750, 277] on button "Mark as Ineligible" at bounding box center [785, 278] width 107 height 15
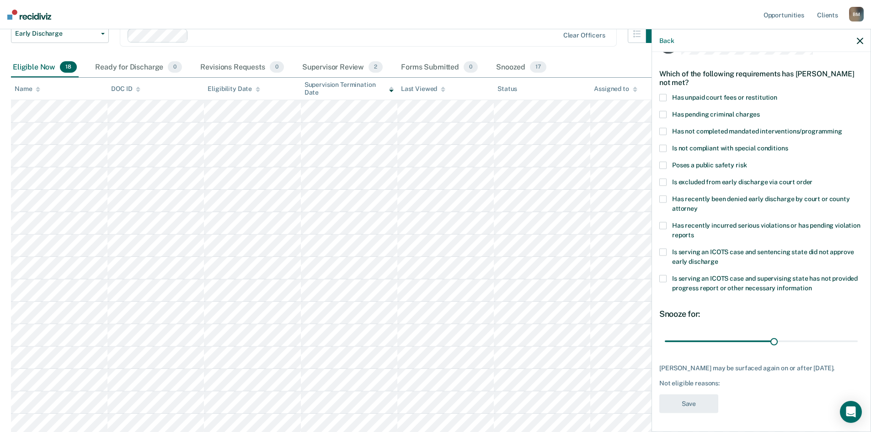
click at [664, 179] on span at bounding box center [663, 182] width 7 height 7
click at [681, 410] on button "Save" at bounding box center [689, 404] width 59 height 19
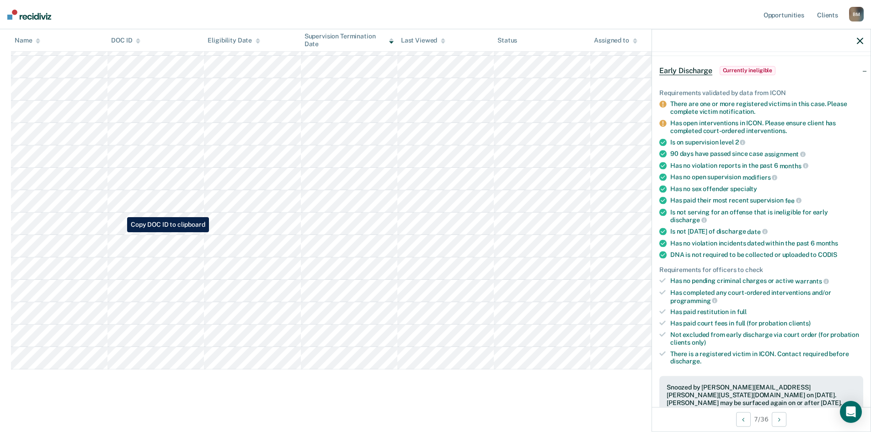
scroll to position [187, 0]
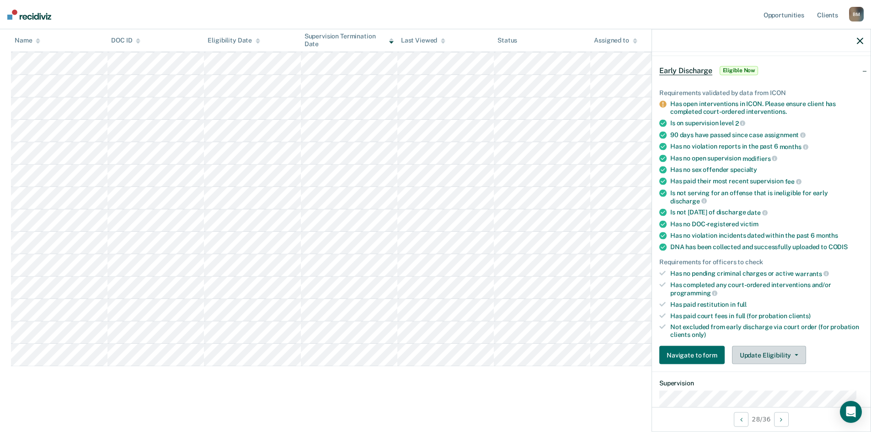
click at [774, 353] on button "Update Eligibility" at bounding box center [769, 355] width 74 height 18
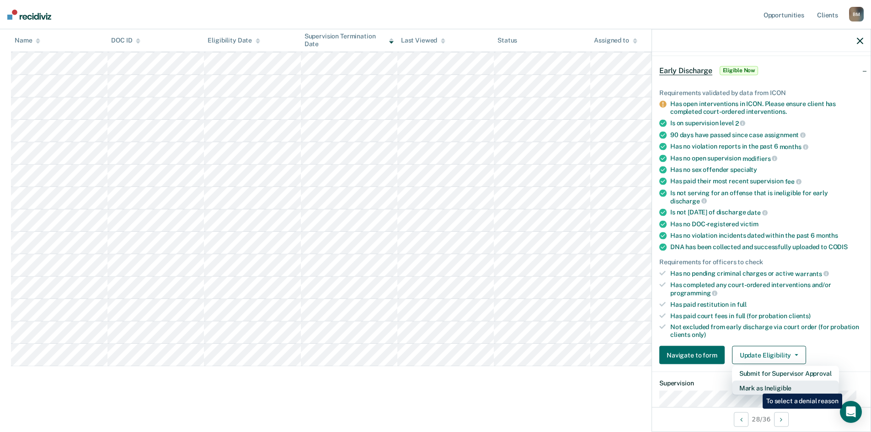
click at [756, 387] on button "Mark as Ineligible" at bounding box center [785, 388] width 107 height 15
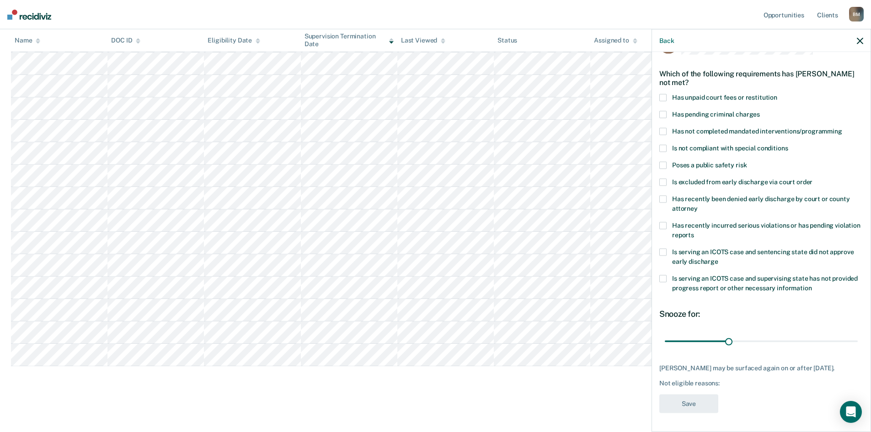
click at [666, 94] on span at bounding box center [663, 97] width 7 height 7
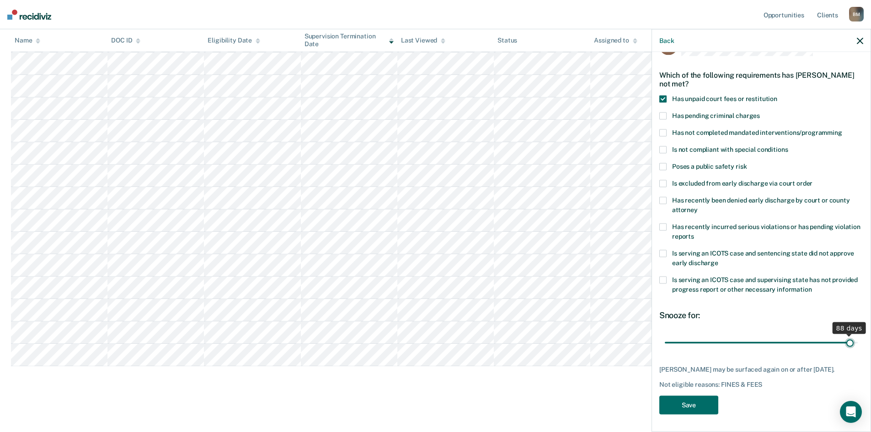
drag, startPoint x: 728, startPoint y: 334, endPoint x: 844, endPoint y: 336, distance: 116.6
type input "88"
click at [844, 336] on input "range" at bounding box center [761, 343] width 193 height 16
click at [696, 403] on button "Save" at bounding box center [689, 405] width 59 height 19
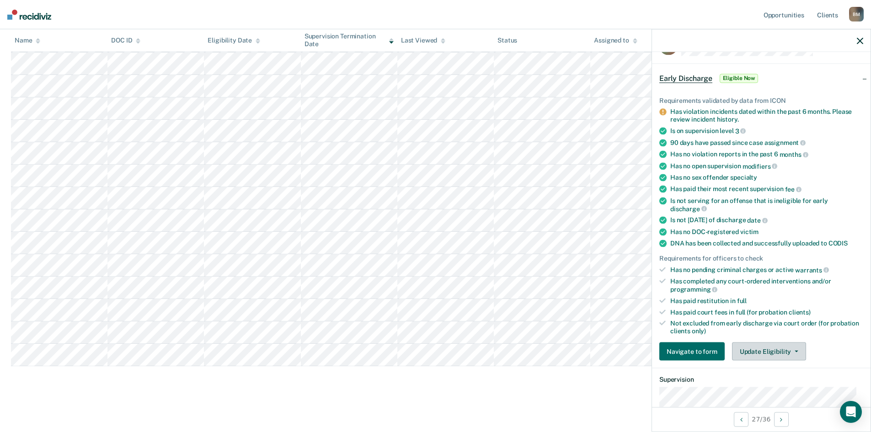
click at [791, 351] on span "button" at bounding box center [794, 352] width 7 height 2
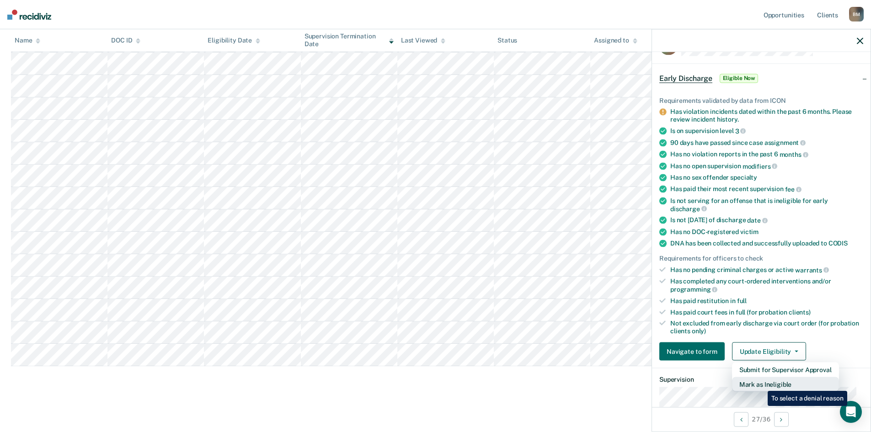
click at [761, 384] on button "Mark as Ineligible" at bounding box center [785, 384] width 107 height 15
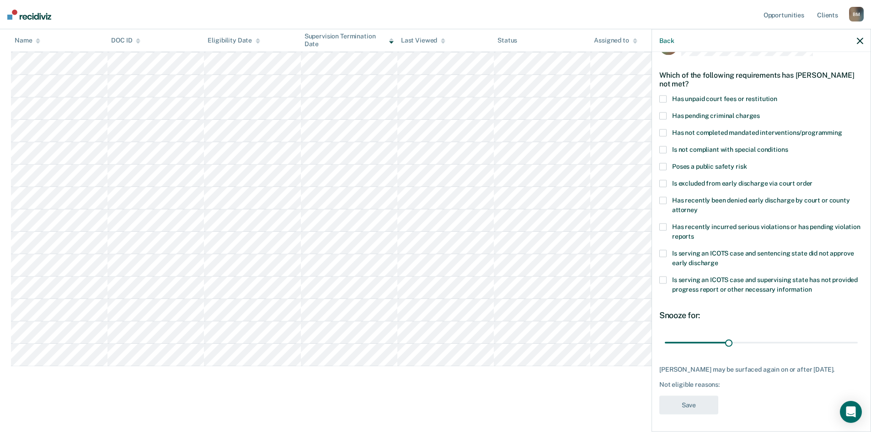
click at [662, 113] on span at bounding box center [663, 116] width 7 height 7
click at [662, 228] on span at bounding box center [663, 227] width 7 height 7
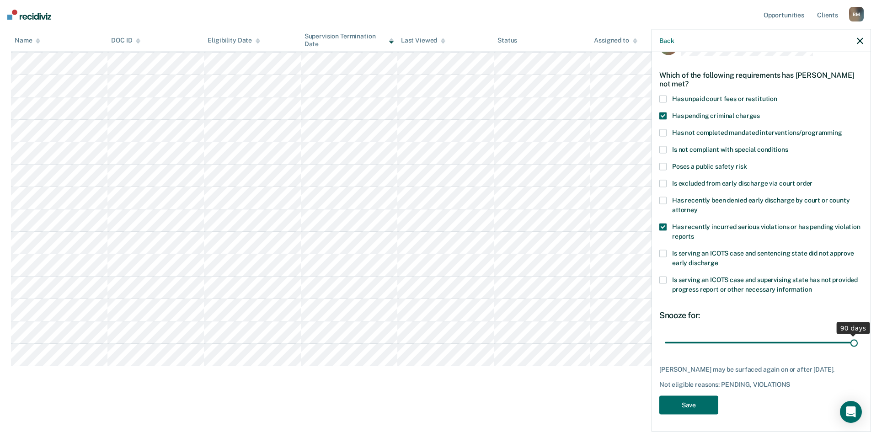
drag, startPoint x: 725, startPoint y: 343, endPoint x: 864, endPoint y: 341, distance: 139.1
type input "90"
click at [858, 341] on input "range" at bounding box center [761, 343] width 193 height 16
click at [688, 414] on button "Save" at bounding box center [689, 405] width 59 height 19
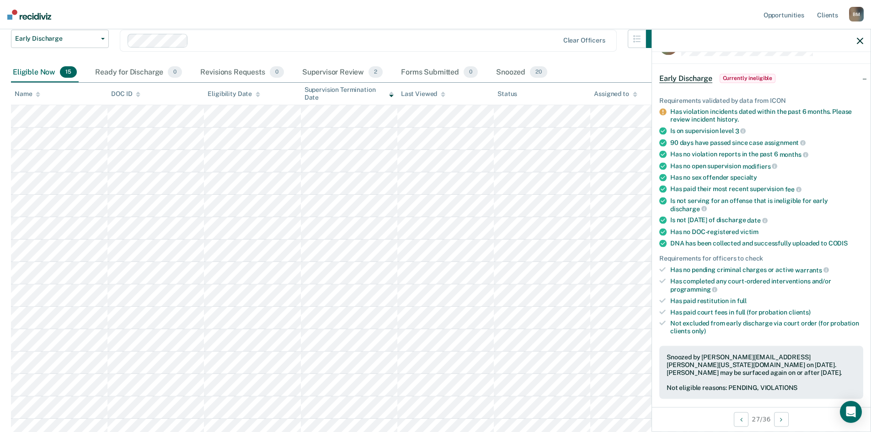
scroll to position [50, 0]
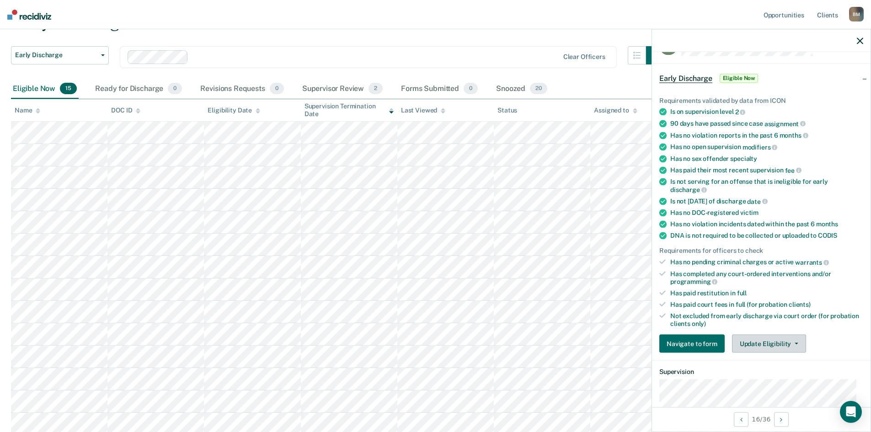
click at [776, 343] on button "Update Eligibility" at bounding box center [769, 344] width 74 height 18
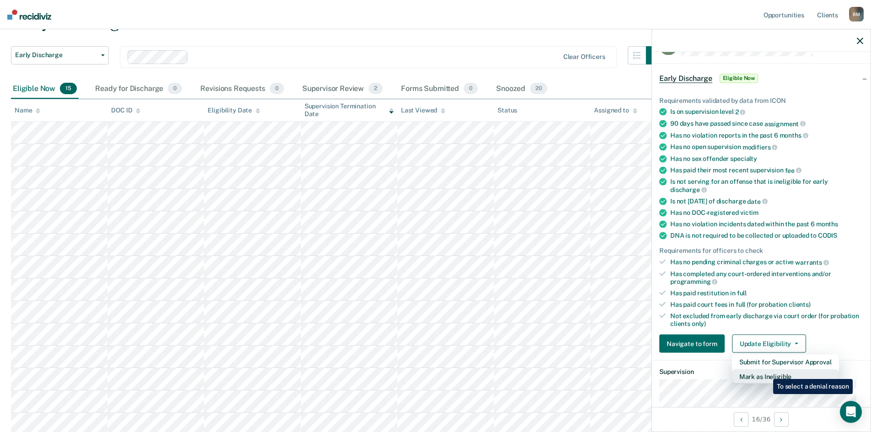
click at [767, 372] on button "Mark as Ineligible" at bounding box center [785, 377] width 107 height 15
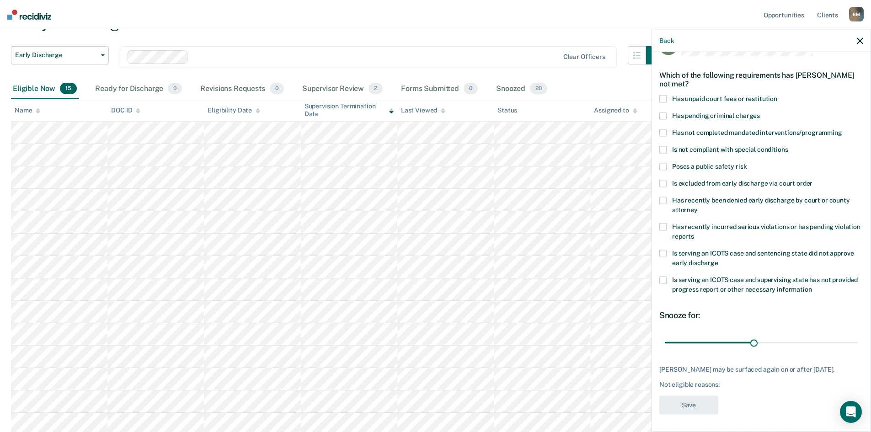
click at [664, 180] on span at bounding box center [663, 183] width 7 height 7
click at [689, 414] on button "Save" at bounding box center [689, 405] width 59 height 19
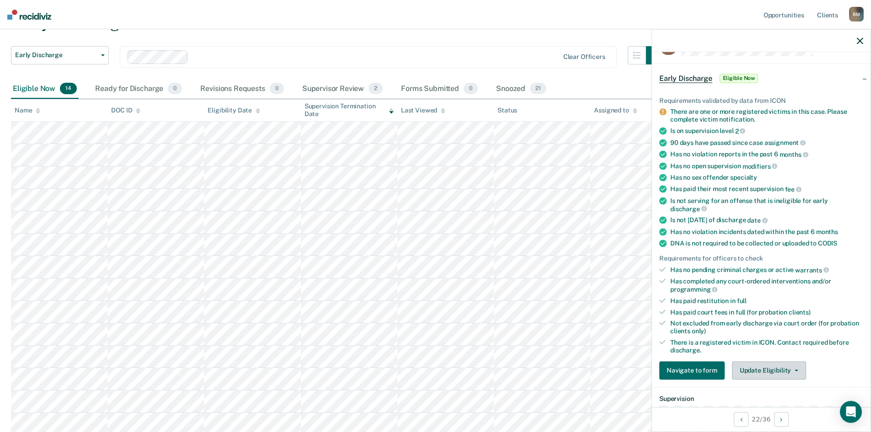
click at [767, 370] on button "Update Eligibility" at bounding box center [769, 370] width 74 height 18
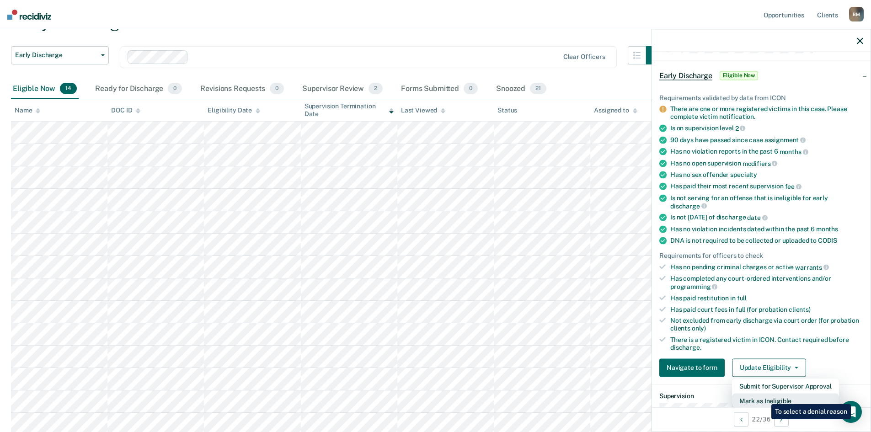
click at [765, 397] on button "Mark as Ineligible" at bounding box center [785, 400] width 107 height 15
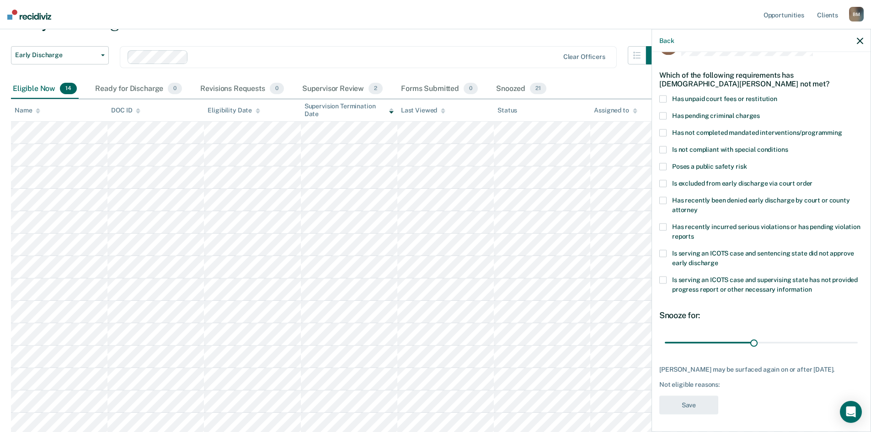
click at [665, 99] on span at bounding box center [663, 99] width 7 height 7
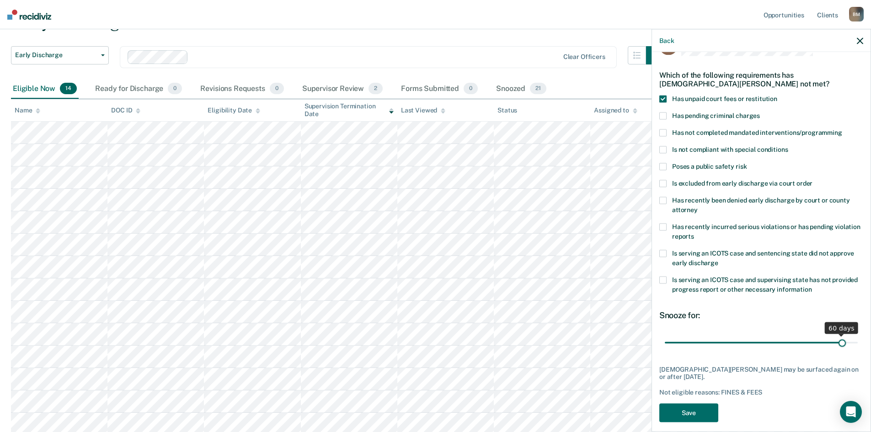
drag, startPoint x: 749, startPoint y: 343, endPoint x: 836, endPoint y: 342, distance: 86.9
click at [836, 342] on input "range" at bounding box center [761, 343] width 193 height 16
click at [807, 336] on input "range" at bounding box center [761, 343] width 193 height 16
type input "38"
click at [774, 343] on input "range" at bounding box center [761, 343] width 193 height 16
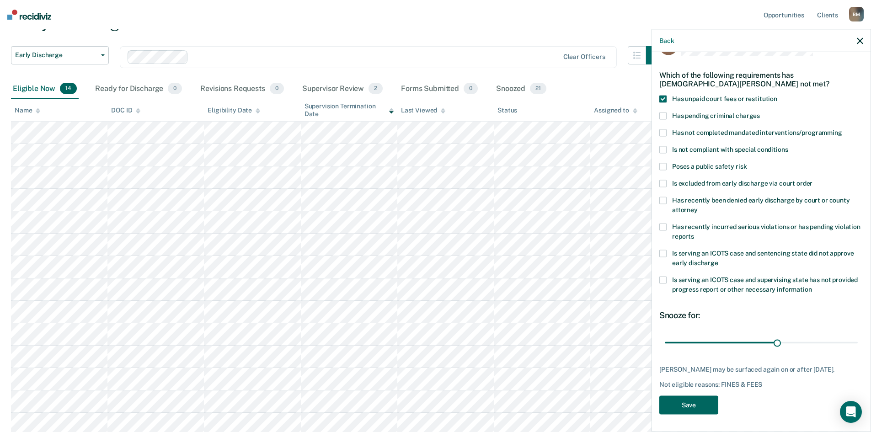
click at [684, 405] on button "Save" at bounding box center [689, 405] width 59 height 19
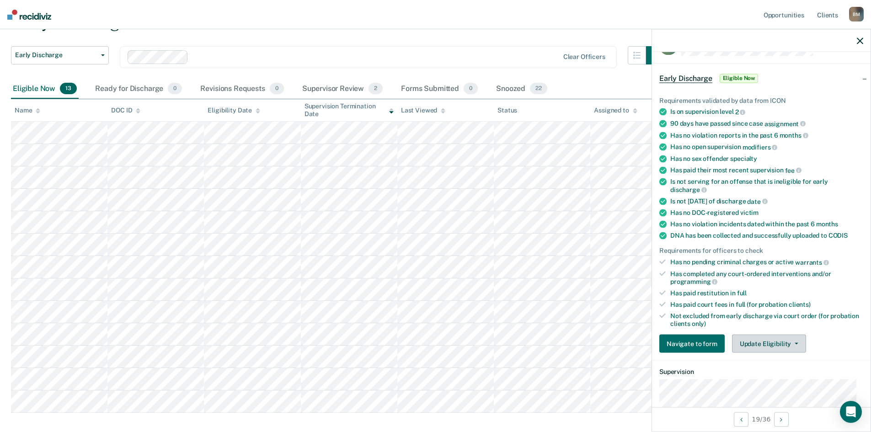
click at [771, 341] on button "Update Eligibility" at bounding box center [769, 344] width 74 height 18
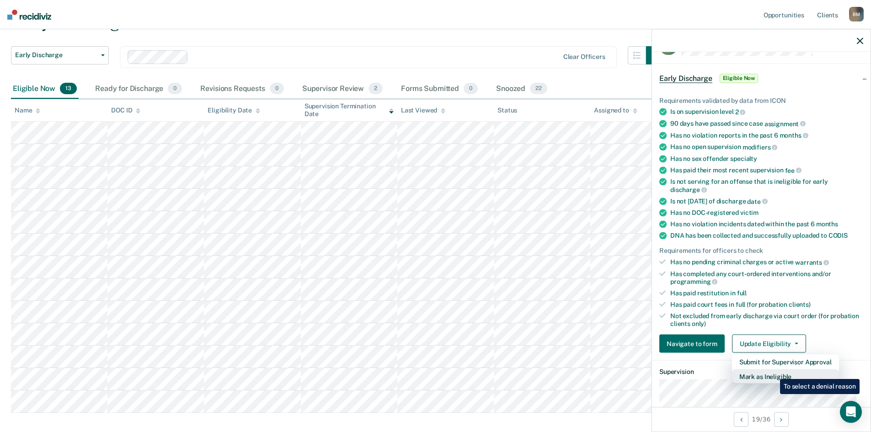
click at [773, 372] on button "Mark as Ineligible" at bounding box center [785, 377] width 107 height 15
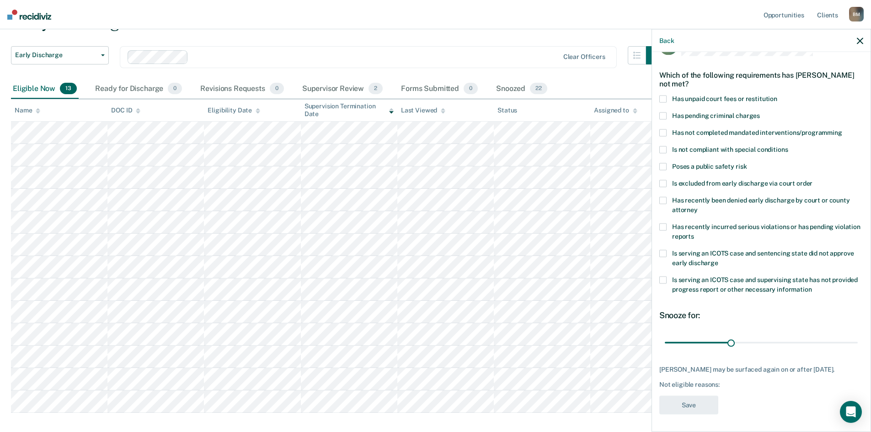
click at [663, 97] on span at bounding box center [663, 99] width 7 height 7
drag, startPoint x: 731, startPoint y: 339, endPoint x: 752, endPoint y: 340, distance: 21.1
type input "41"
click at [752, 340] on input "range" at bounding box center [761, 343] width 193 height 16
click at [690, 412] on button "Save" at bounding box center [689, 405] width 59 height 19
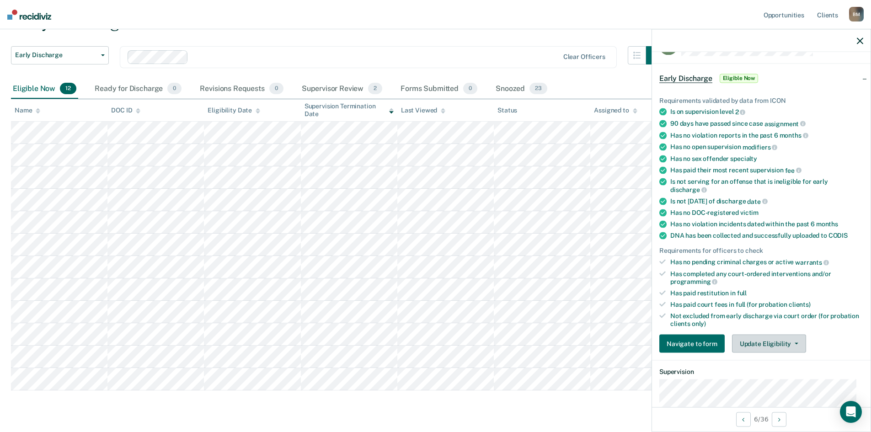
click at [753, 337] on button "Update Eligibility" at bounding box center [769, 344] width 74 height 18
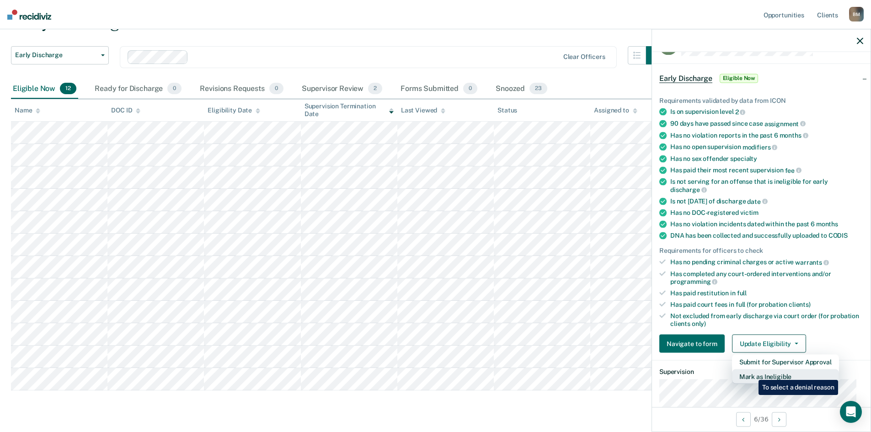
click at [752, 373] on button "Mark as Ineligible" at bounding box center [785, 377] width 107 height 15
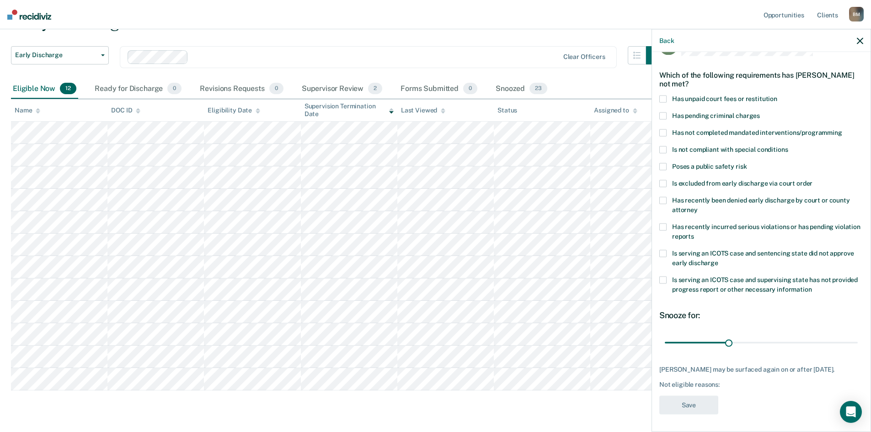
click at [662, 97] on span at bounding box center [663, 99] width 7 height 7
click at [694, 412] on button "Save" at bounding box center [689, 405] width 59 height 19
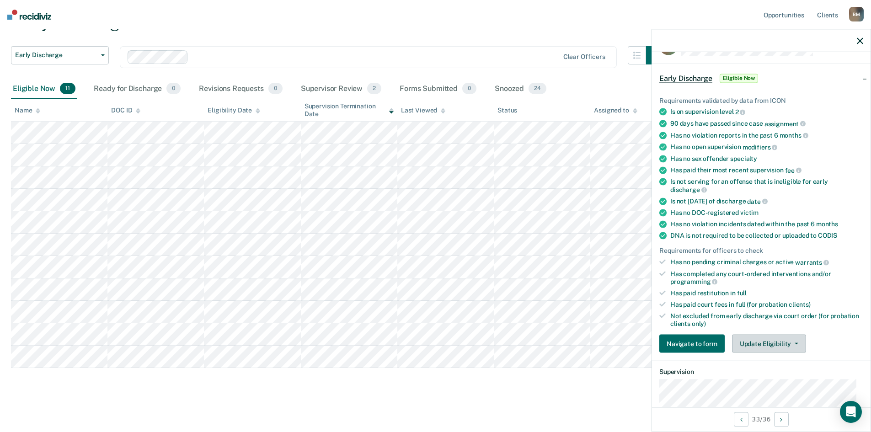
click at [751, 346] on button "Update Eligibility" at bounding box center [769, 344] width 74 height 18
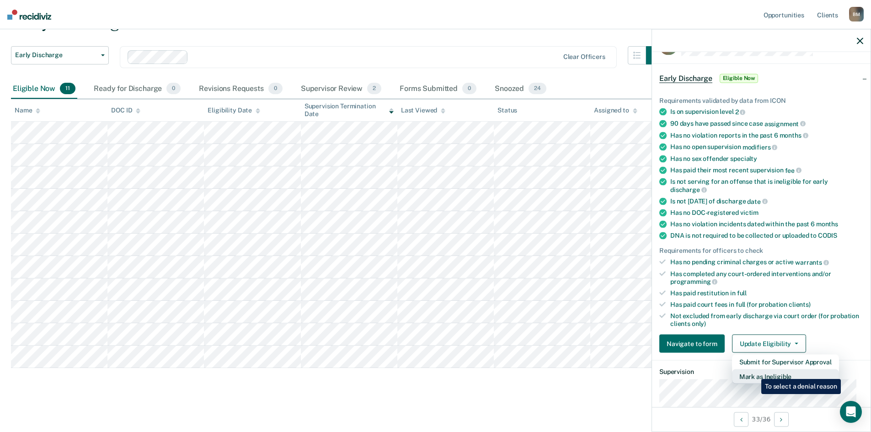
click at [755, 372] on button "Mark as Ineligible" at bounding box center [785, 377] width 107 height 15
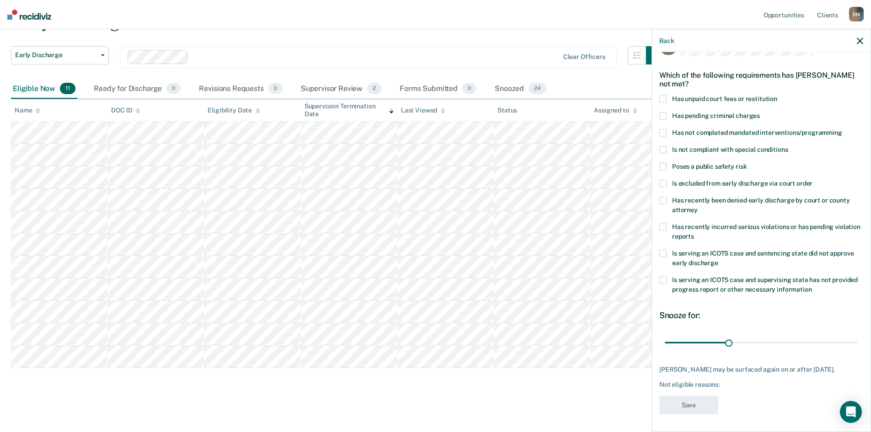
click at [661, 183] on span at bounding box center [663, 183] width 7 height 7
drag, startPoint x: 726, startPoint y: 344, endPoint x: 800, endPoint y: 338, distance: 73.5
type input "66"
click at [800, 338] on input "range" at bounding box center [761, 343] width 193 height 16
click at [697, 411] on button "Save" at bounding box center [689, 405] width 59 height 19
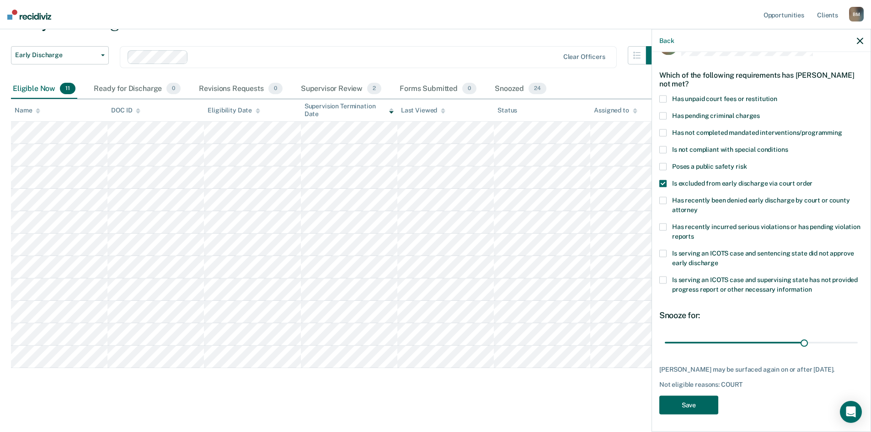
scroll to position [30, 0]
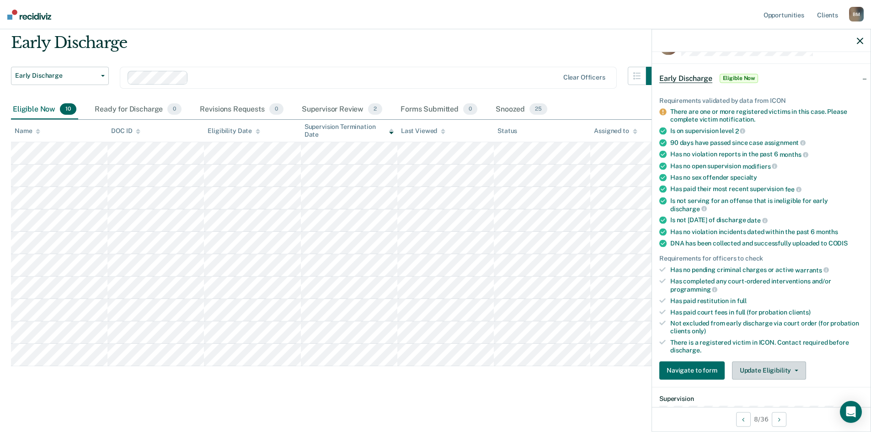
click at [774, 367] on button "Update Eligibility" at bounding box center [769, 370] width 74 height 18
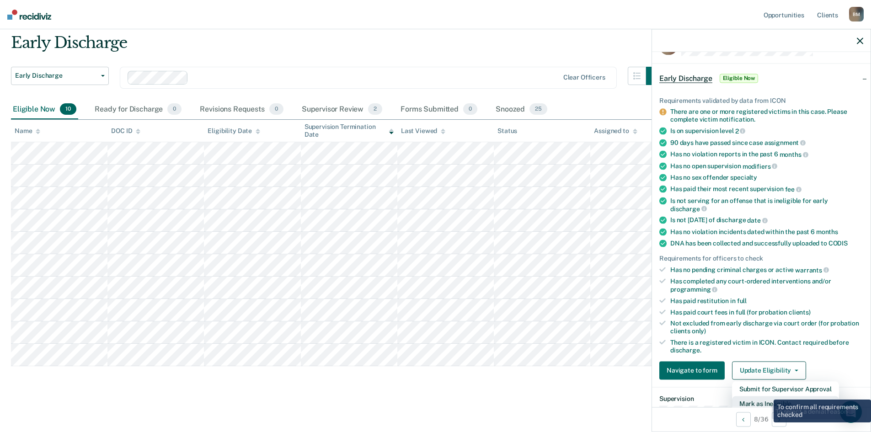
scroll to position [29, 0]
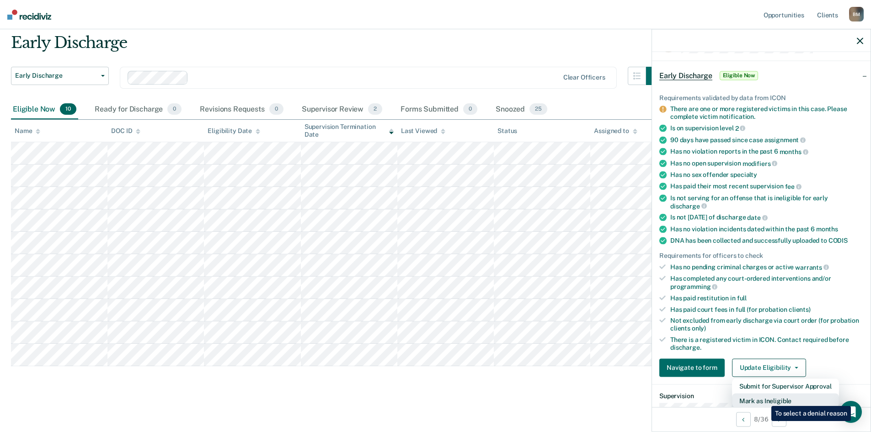
click at [765, 399] on button "Mark as Ineligible" at bounding box center [785, 400] width 107 height 15
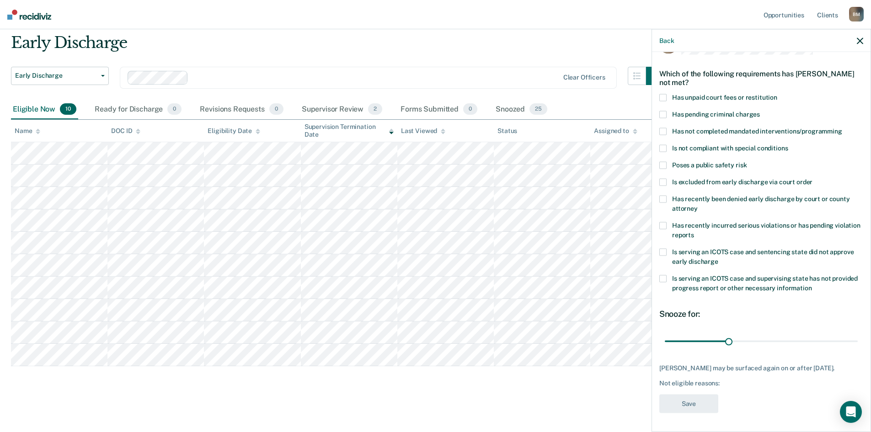
click at [663, 97] on span at bounding box center [663, 97] width 7 height 7
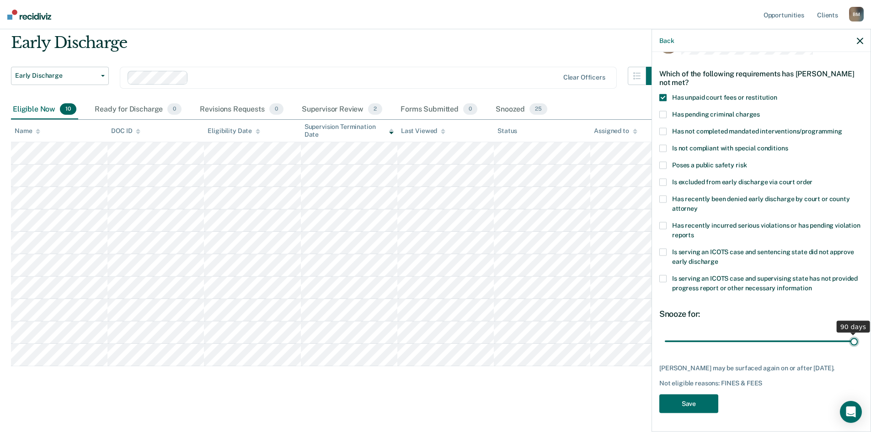
drag, startPoint x: 725, startPoint y: 340, endPoint x: 853, endPoint y: 321, distance: 128.5
type input "90"
click at [853, 333] on input "range" at bounding box center [761, 341] width 193 height 16
click at [694, 409] on button "Save" at bounding box center [689, 404] width 59 height 19
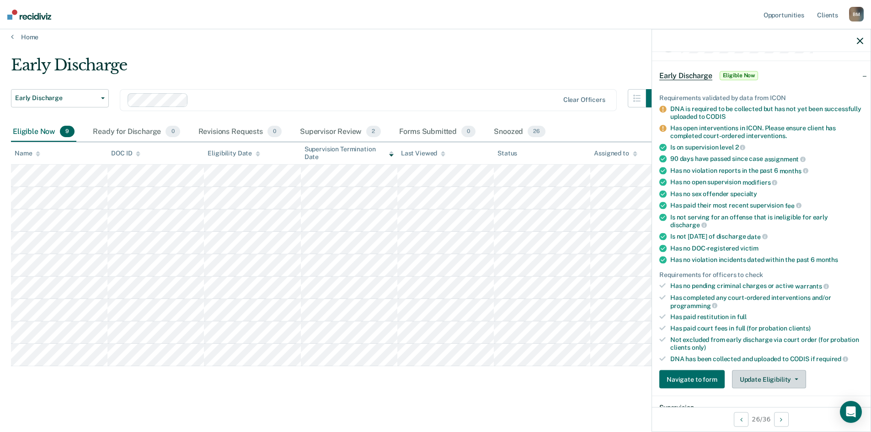
click at [769, 382] on button "Update Eligibility" at bounding box center [769, 379] width 74 height 18
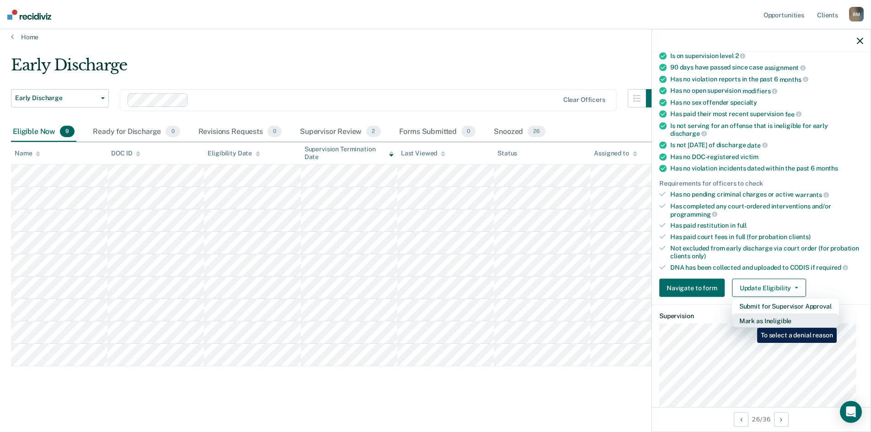
click at [751, 321] on button "Mark as Ineligible" at bounding box center [785, 321] width 107 height 15
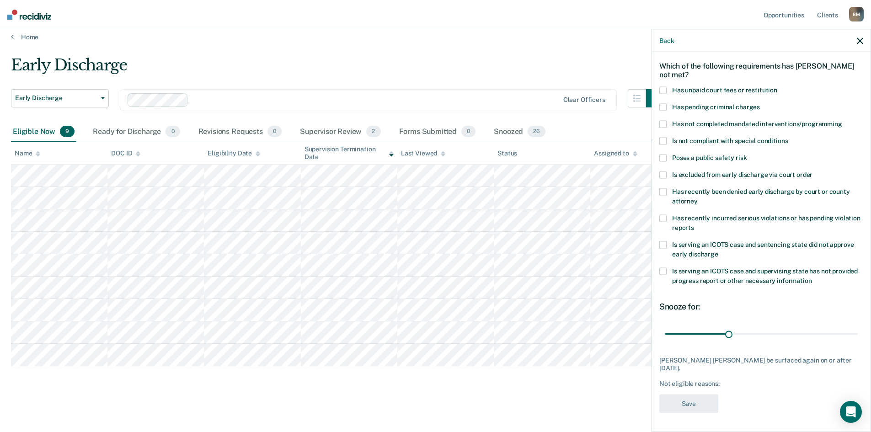
scroll to position [27, 0]
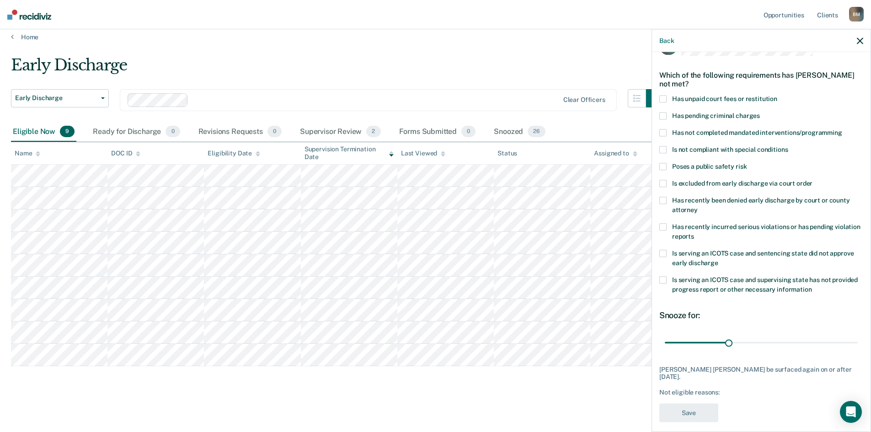
click at [662, 134] on span at bounding box center [663, 132] width 7 height 7
click at [691, 403] on button "Save" at bounding box center [689, 412] width 59 height 19
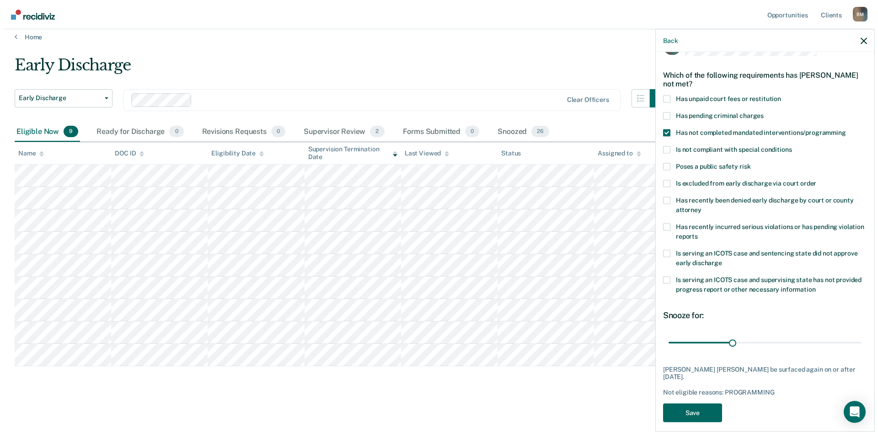
scroll to position [0, 0]
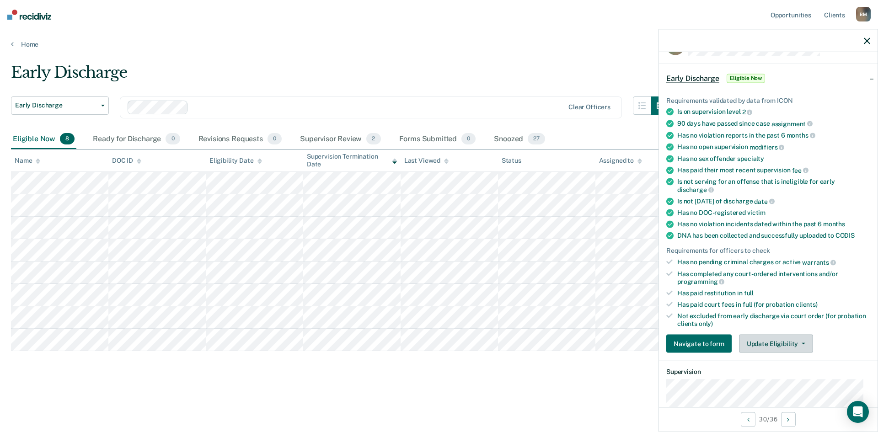
click at [758, 340] on button "Update Eligibility" at bounding box center [776, 344] width 74 height 18
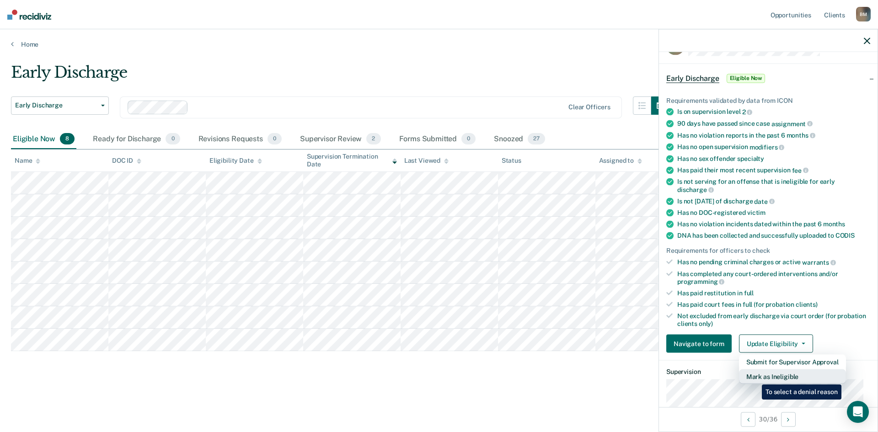
click at [755, 378] on button "Mark as Ineligible" at bounding box center [792, 377] width 107 height 15
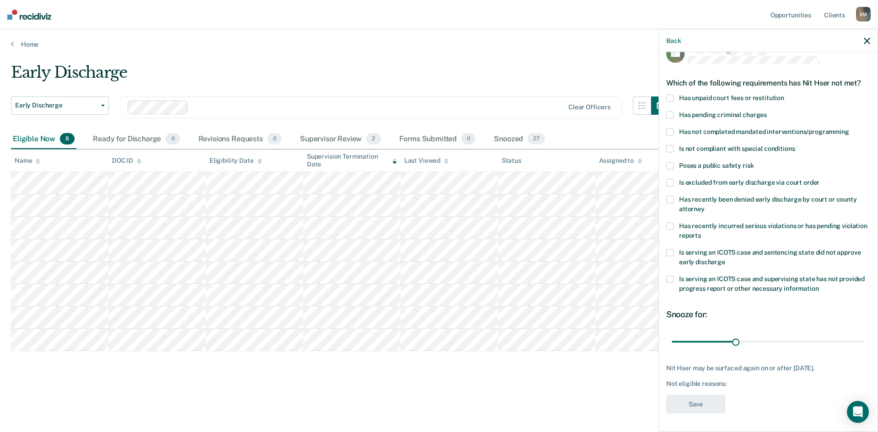
scroll to position [18, 0]
click at [666, 186] on span at bounding box center [669, 183] width 7 height 7
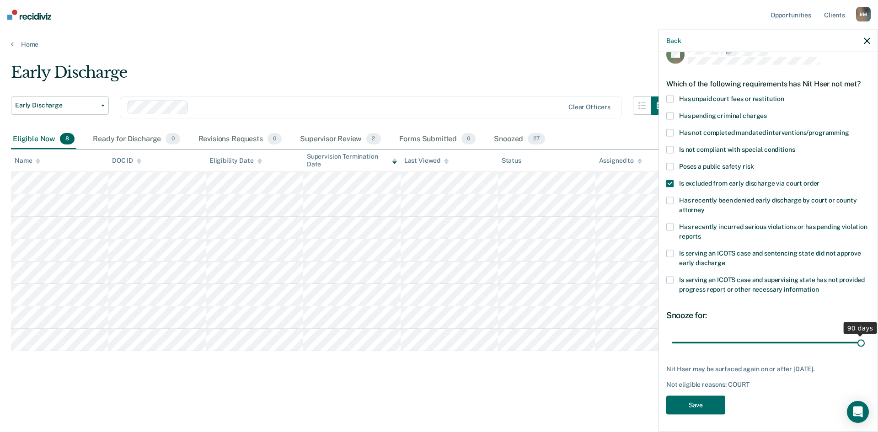
drag, startPoint x: 734, startPoint y: 344, endPoint x: 875, endPoint y: 344, distance: 141.3
type input "90"
click at [865, 344] on input "range" at bounding box center [768, 343] width 193 height 16
click at [693, 402] on button "Save" at bounding box center [695, 405] width 59 height 19
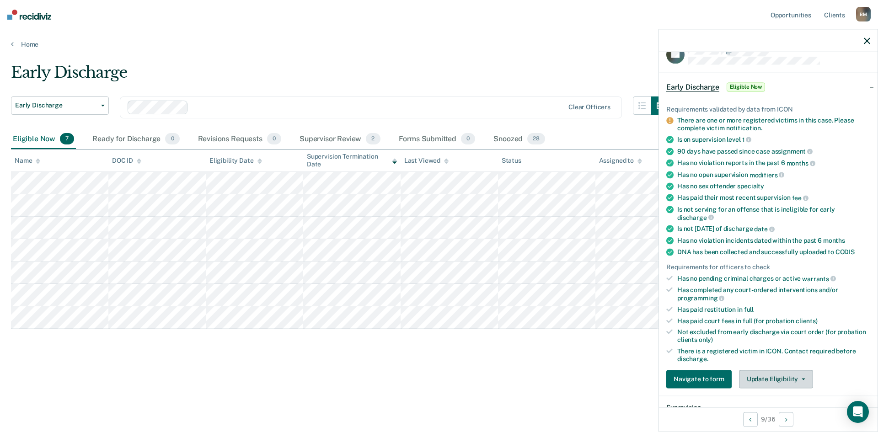
click at [773, 380] on button "Update Eligibility" at bounding box center [776, 379] width 74 height 18
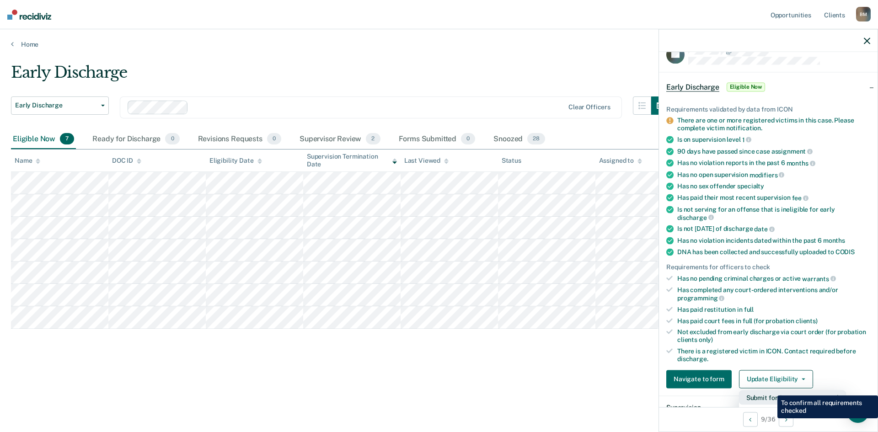
scroll to position [155, 0]
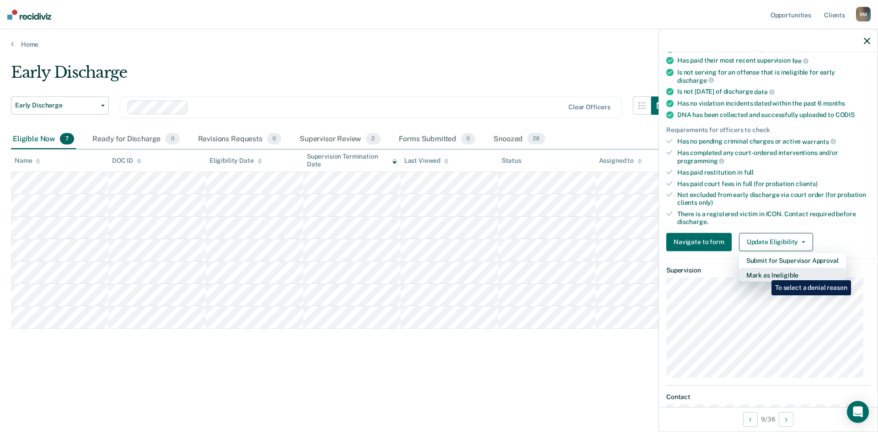
click at [765, 274] on button "Mark as Ineligible" at bounding box center [792, 275] width 107 height 15
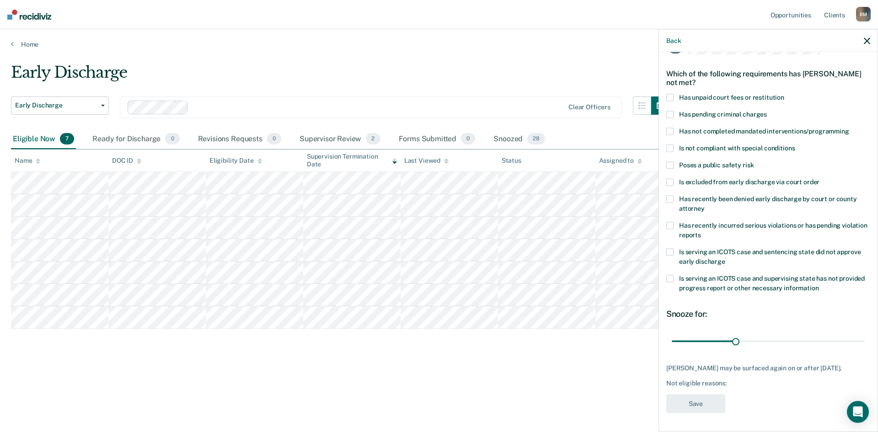
click at [670, 94] on span at bounding box center [669, 97] width 7 height 7
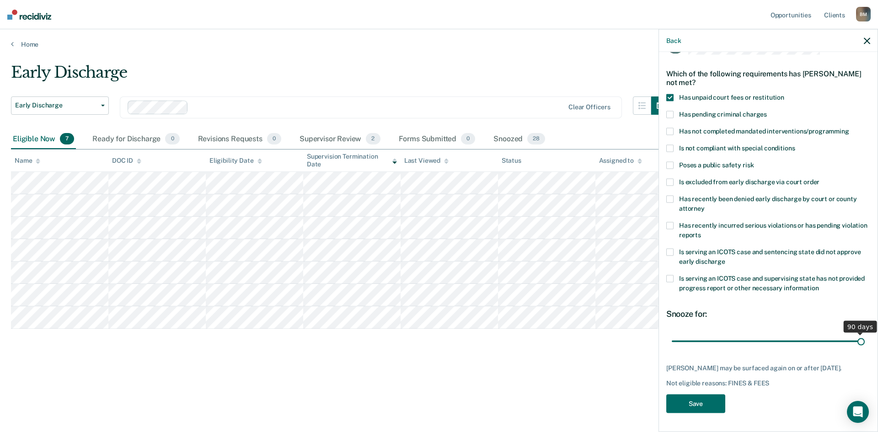
drag, startPoint x: 734, startPoint y: 336, endPoint x: 860, endPoint y: 333, distance: 126.7
type input "90"
click at [860, 333] on input "range" at bounding box center [768, 341] width 193 height 16
click at [693, 402] on button "Save" at bounding box center [695, 404] width 59 height 19
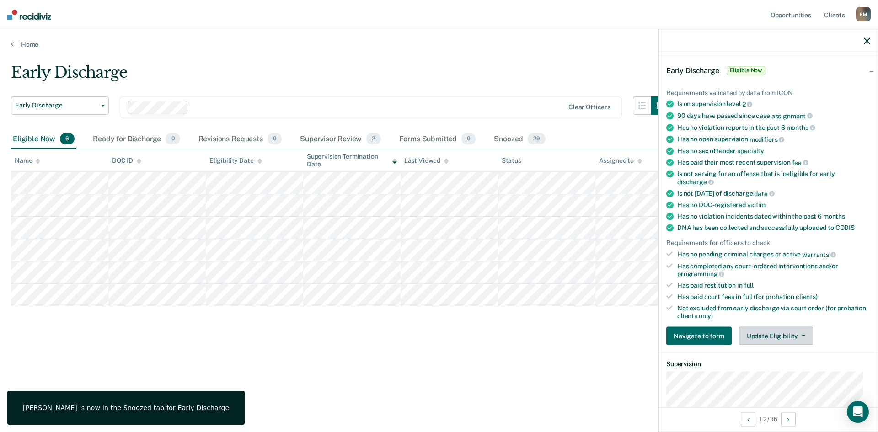
click at [789, 340] on button "Update Eligibility" at bounding box center [776, 336] width 74 height 18
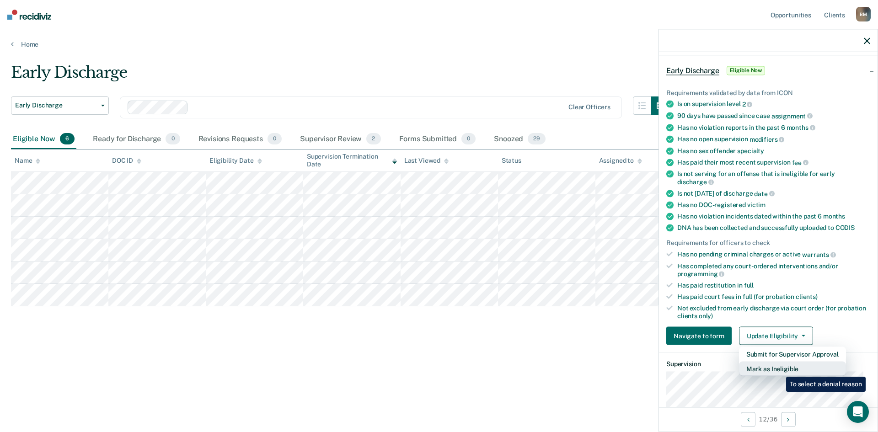
click at [779, 370] on button "Mark as Ineligible" at bounding box center [792, 369] width 107 height 15
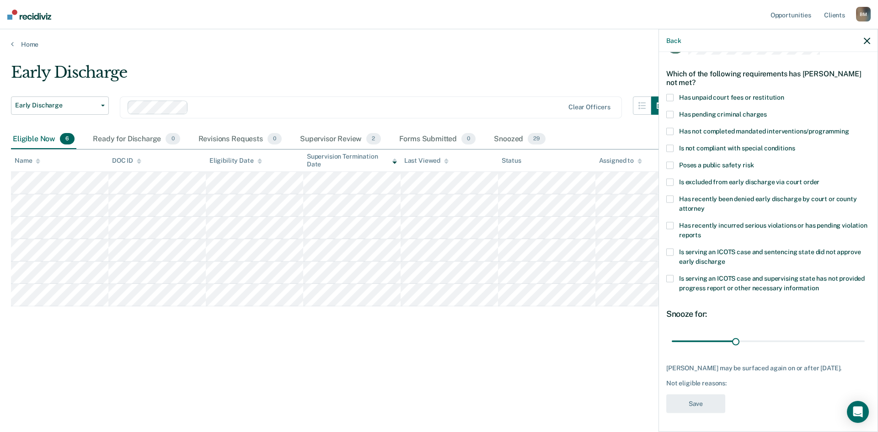
click at [670, 179] on span at bounding box center [669, 182] width 7 height 7
click at [699, 404] on button "Save" at bounding box center [695, 404] width 59 height 19
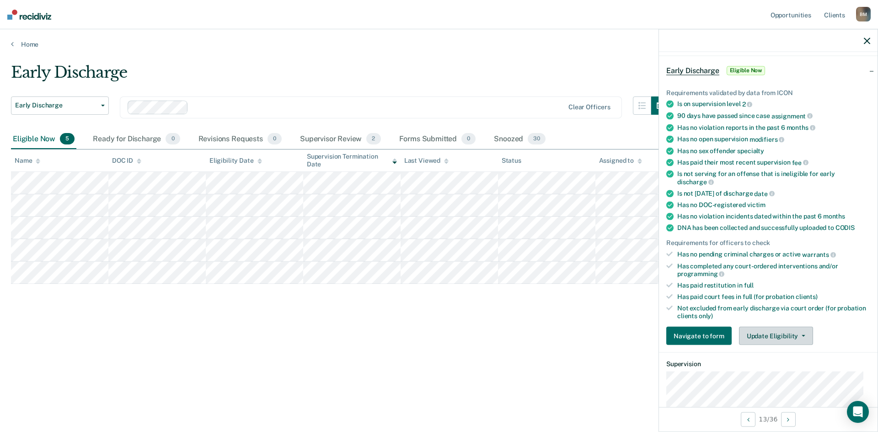
click at [766, 332] on button "Update Eligibility" at bounding box center [776, 336] width 74 height 18
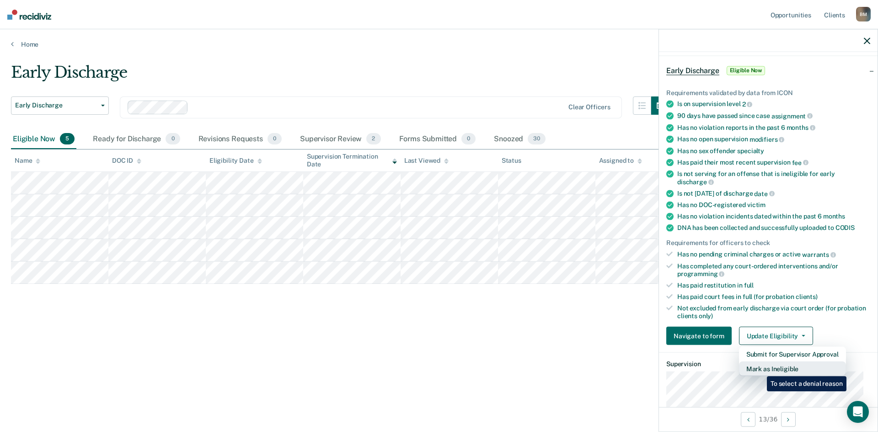
click at [760, 370] on button "Mark as Ineligible" at bounding box center [792, 369] width 107 height 15
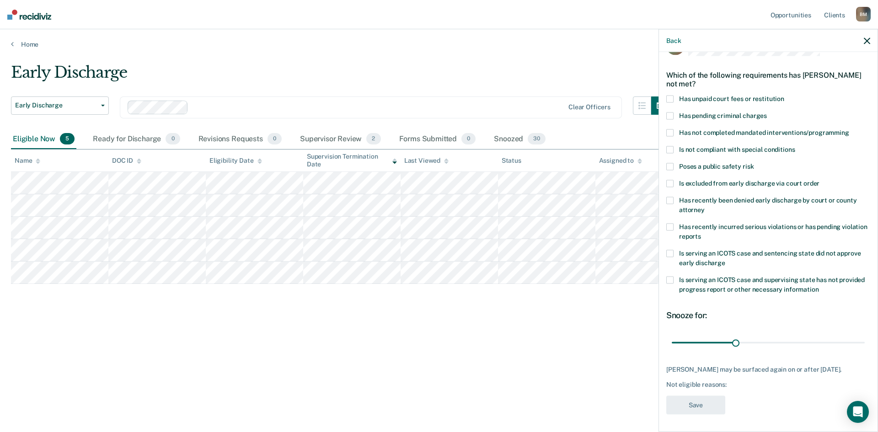
click at [672, 133] on span at bounding box center [669, 132] width 7 height 7
click at [671, 101] on span at bounding box center [669, 99] width 7 height 7
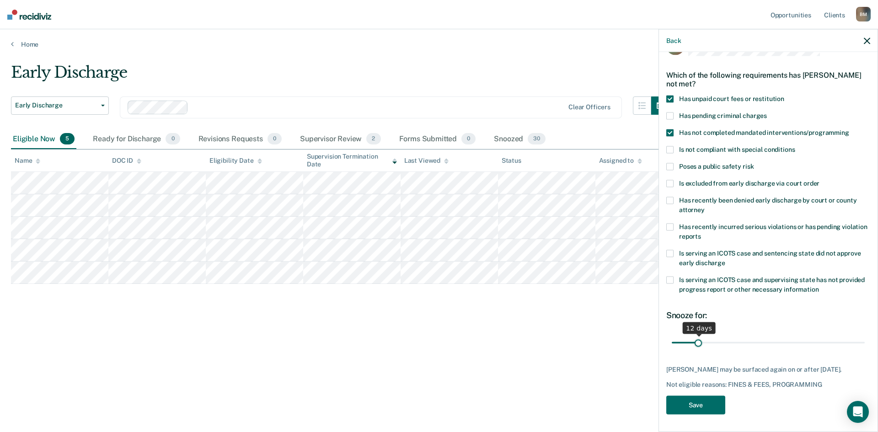
drag, startPoint x: 734, startPoint y: 343, endPoint x: 698, endPoint y: 339, distance: 35.5
type input "12"
click at [698, 339] on input "range" at bounding box center [768, 343] width 193 height 16
click at [694, 407] on button "Save" at bounding box center [695, 405] width 59 height 19
